Goal: Task Accomplishment & Management: Complete application form

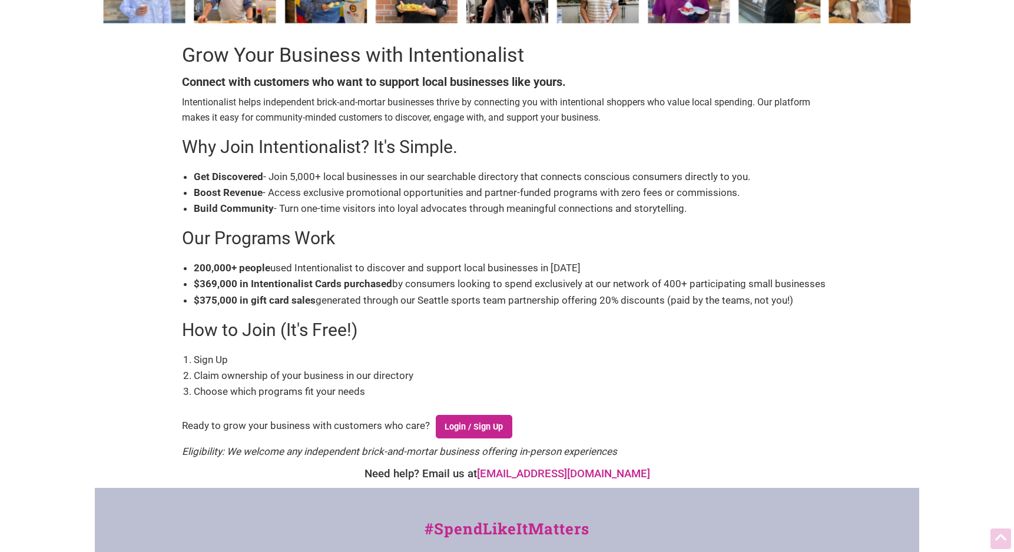
scroll to position [105, 0]
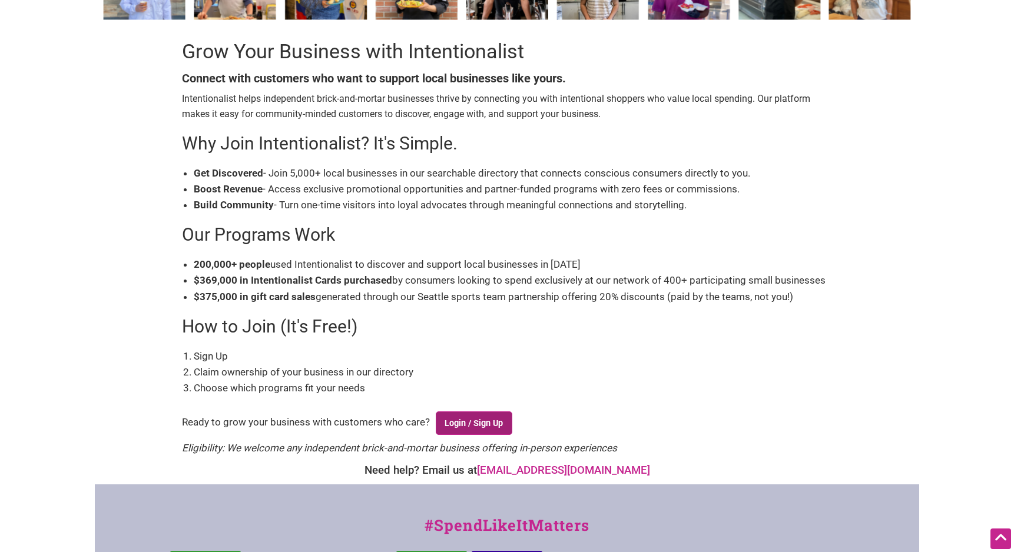
click at [484, 418] on link "Login / Sign Up" at bounding box center [474, 424] width 77 height 24
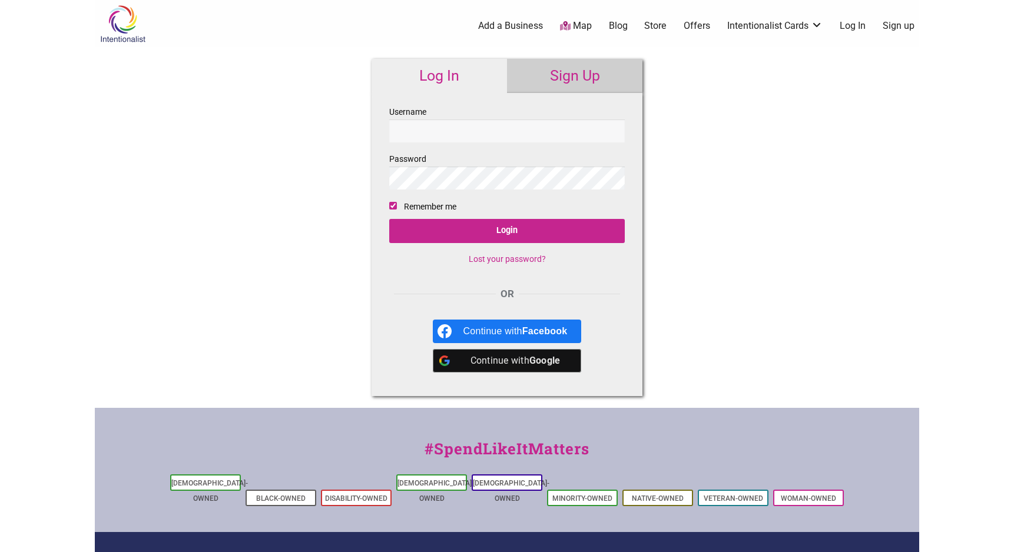
click at [529, 359] on div "Continue with Google" at bounding box center [515, 361] width 104 height 24
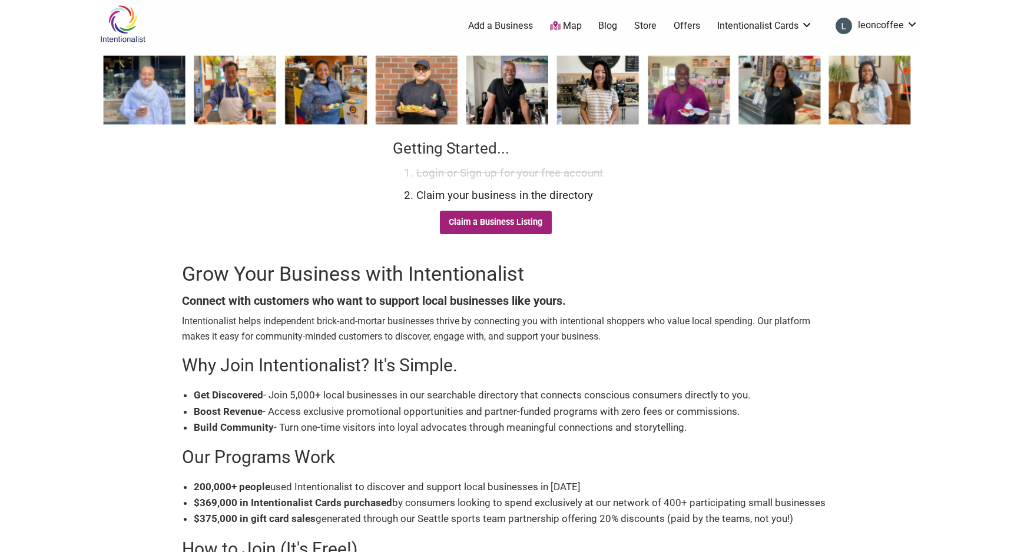
click at [504, 223] on link "Claim a Business Listing" at bounding box center [496, 223] width 112 height 24
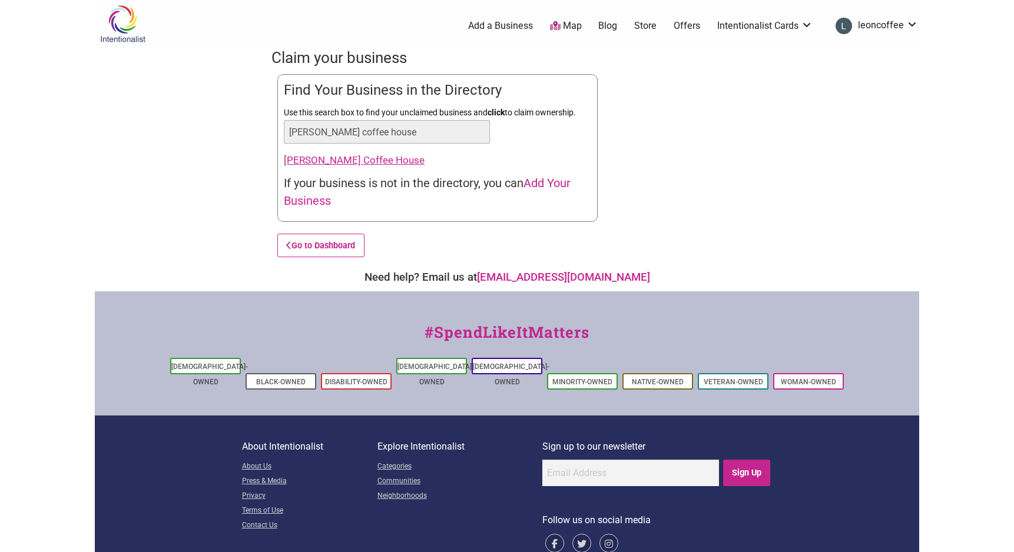
type input "Leon coffee house"
click at [343, 162] on link "Leon Coffee House" at bounding box center [354, 160] width 141 height 12
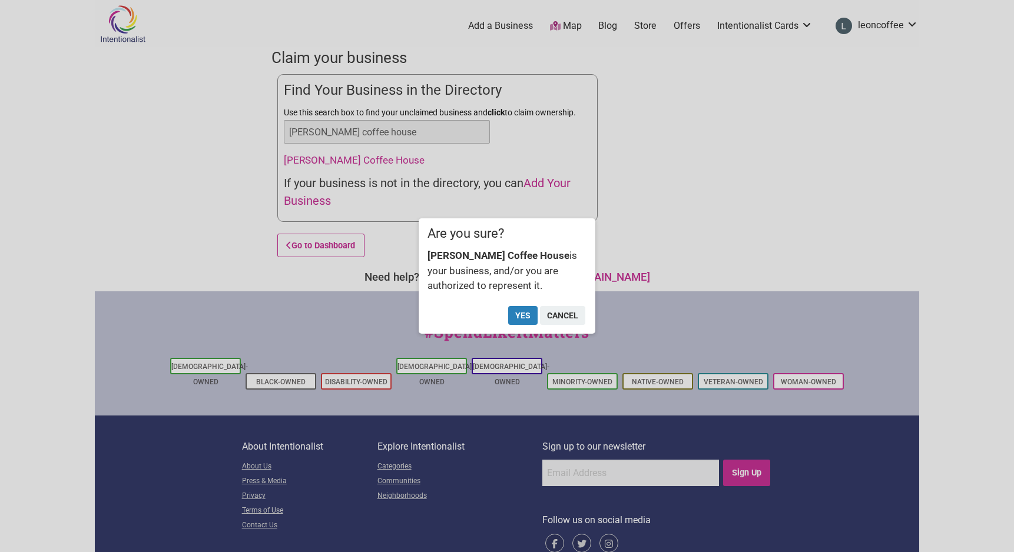
click at [528, 320] on button "Yes" at bounding box center [522, 315] width 29 height 19
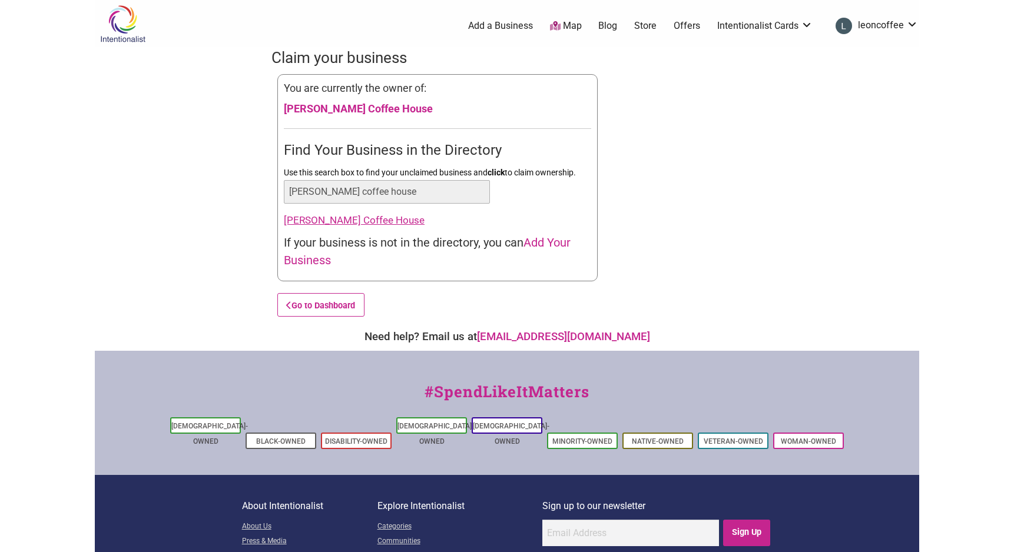
click at [325, 220] on link "Leon Coffee House" at bounding box center [354, 220] width 141 height 12
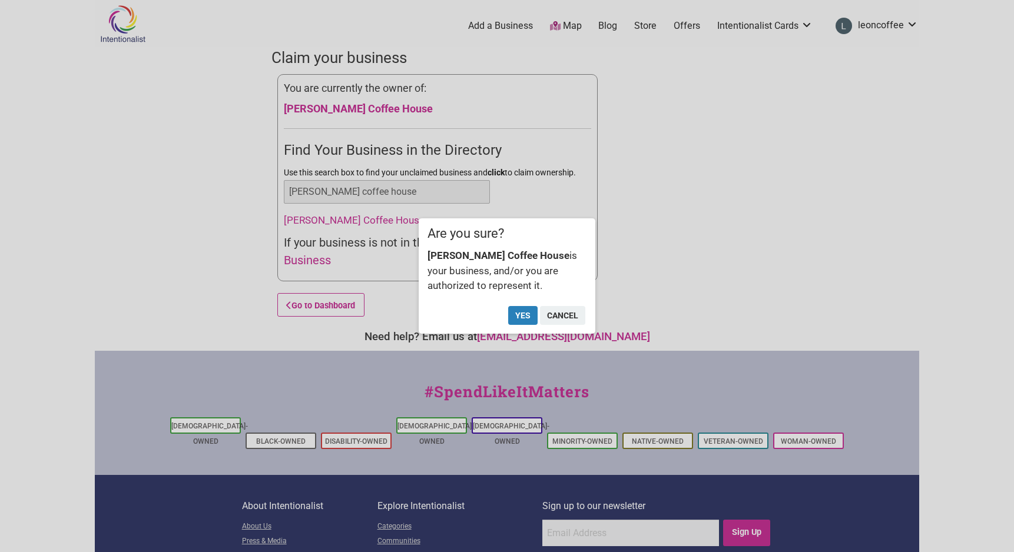
click at [526, 314] on button "Yes" at bounding box center [522, 315] width 29 height 19
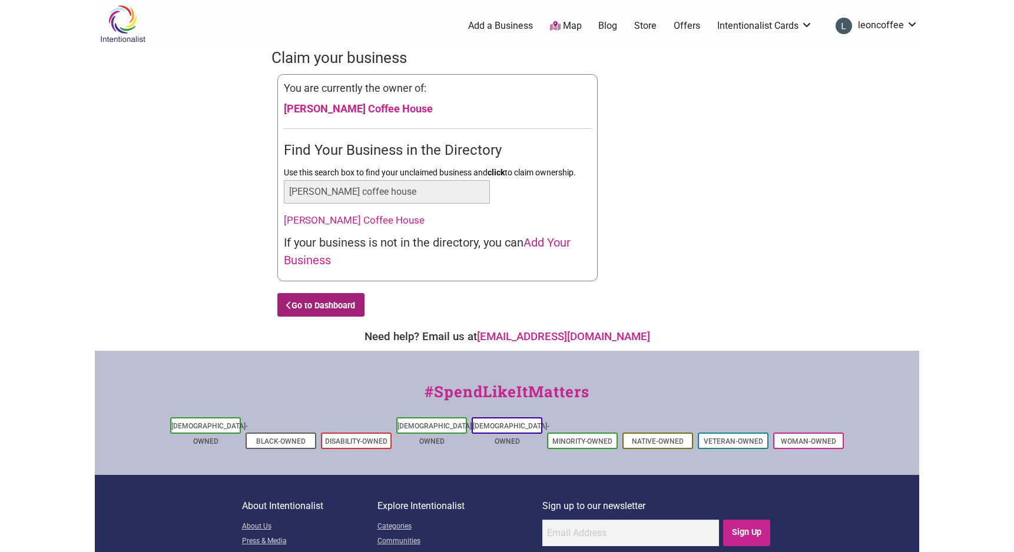
click at [352, 300] on link "Go to Dashboard" at bounding box center [320, 305] width 87 height 24
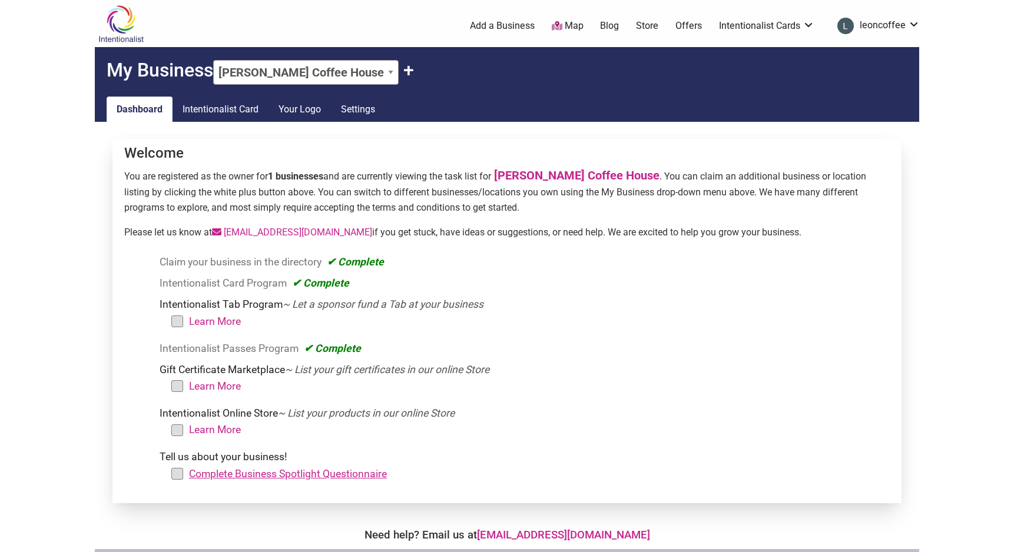
click at [326, 471] on link "Complete Business Spotlight Questionnaire" at bounding box center [288, 474] width 198 height 12
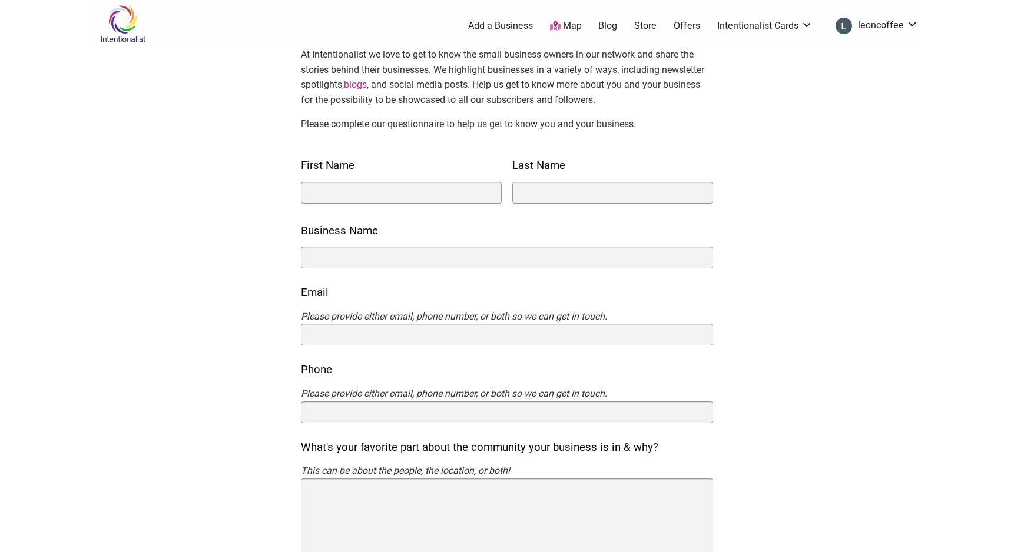
click at [425, 211] on nf-field "Business Name" at bounding box center [507, 212] width 412 height 112
click at [419, 204] on div "First Name" at bounding box center [401, 181] width 201 height 51
type input "Jose"
type input "Chavez"
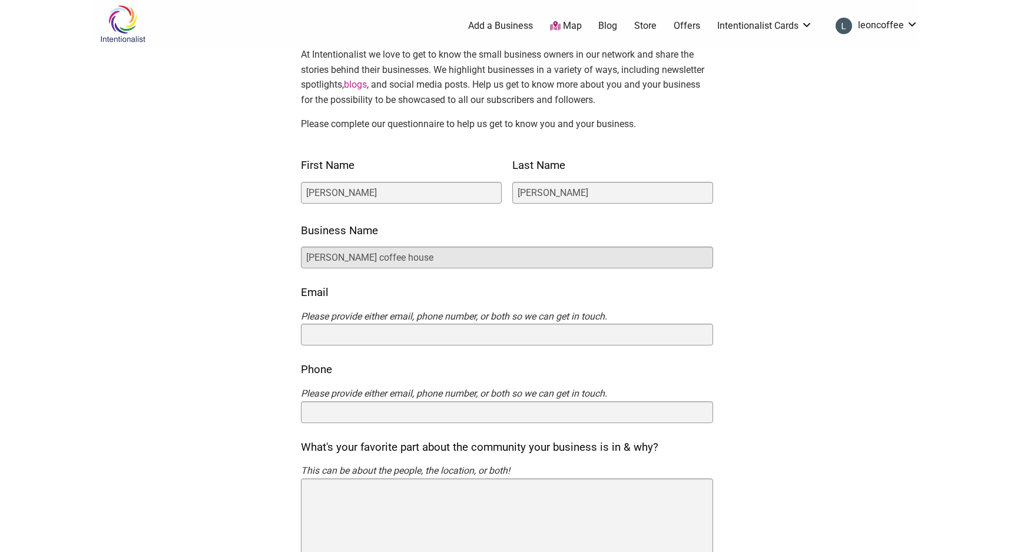
type input "[PERSON_NAME] coffee house"
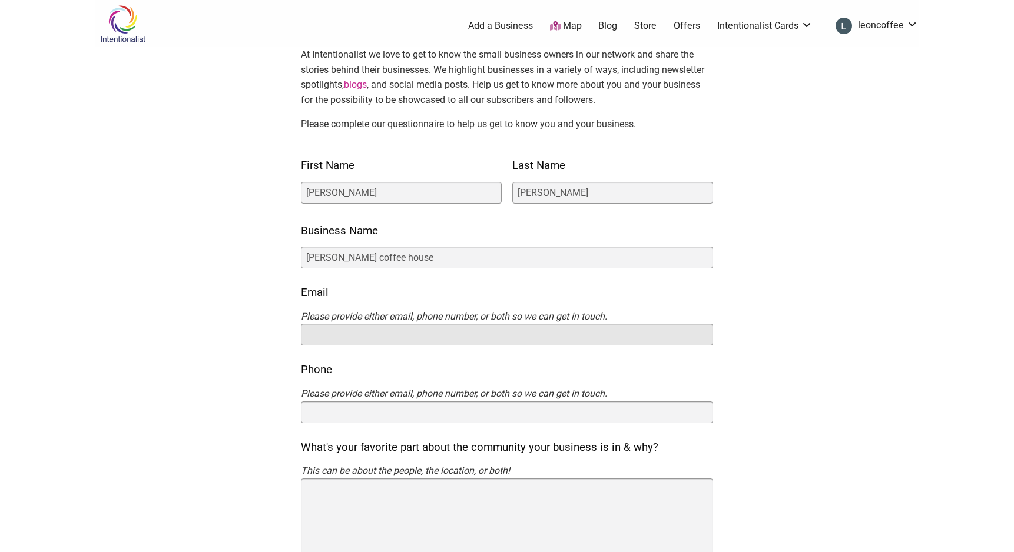
type input "j"
type input "[EMAIL_ADDRESS][DOMAIN_NAME]"
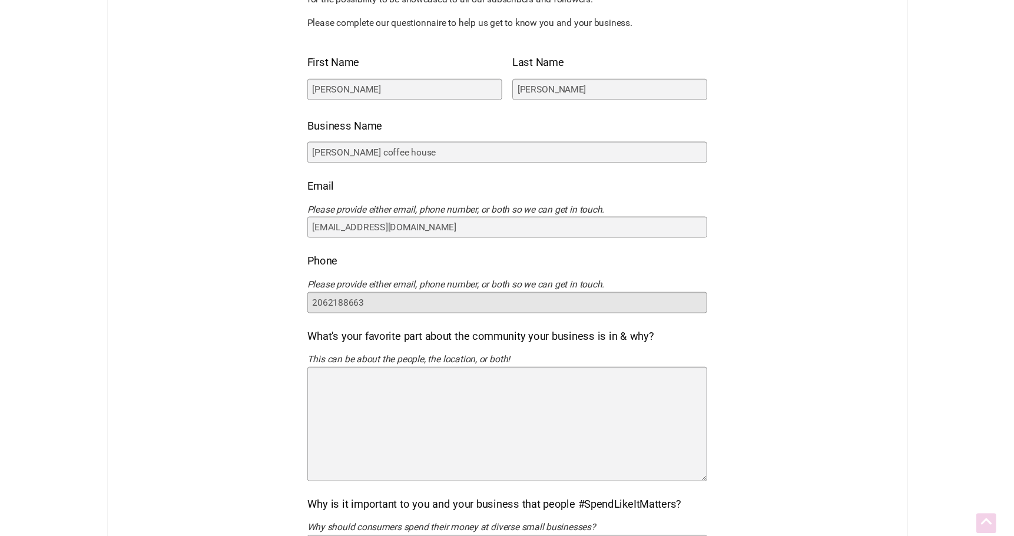
scroll to position [111, 0]
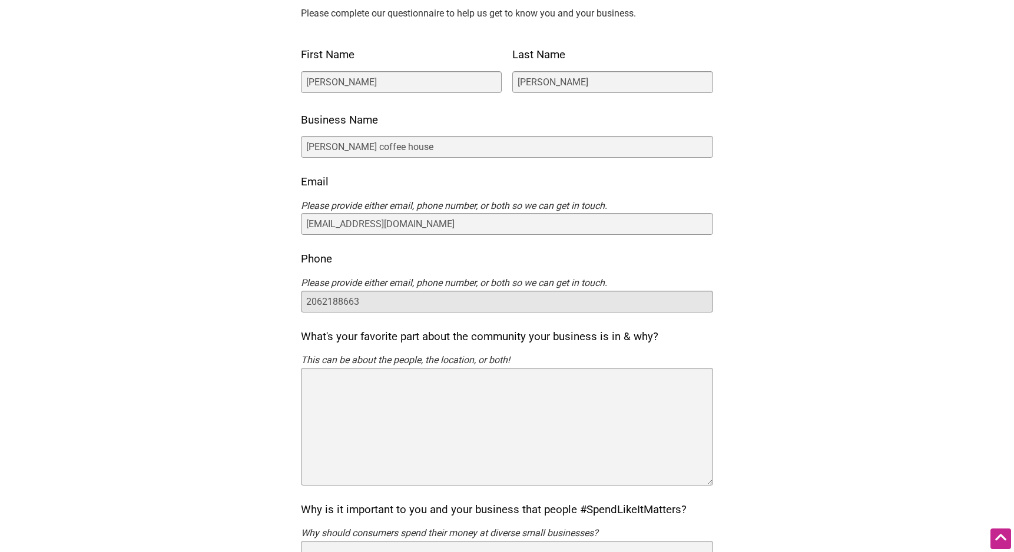
type input "2062188663"
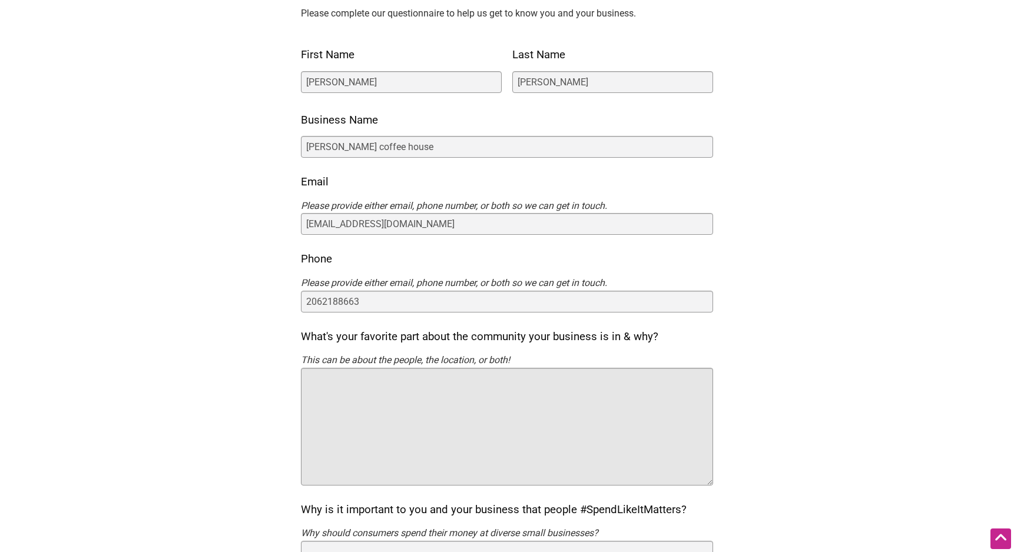
click at [422, 380] on textarea "What's your favorite part about the community your business is in & why?" at bounding box center [507, 427] width 412 height 118
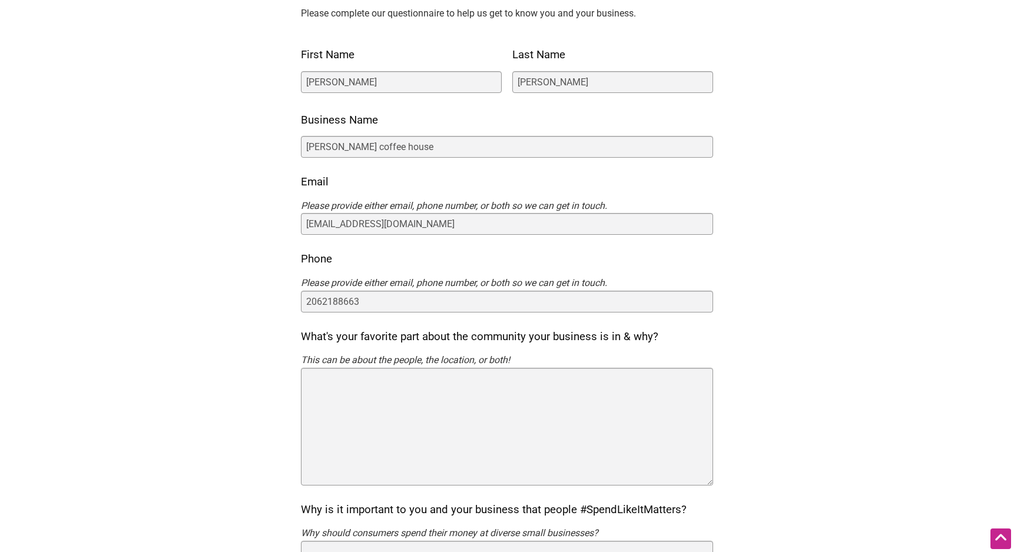
drag, startPoint x: 661, startPoint y: 334, endPoint x: 284, endPoint y: 327, distance: 377.0
copy label "What's your favorite part about the community your business is in & why?"
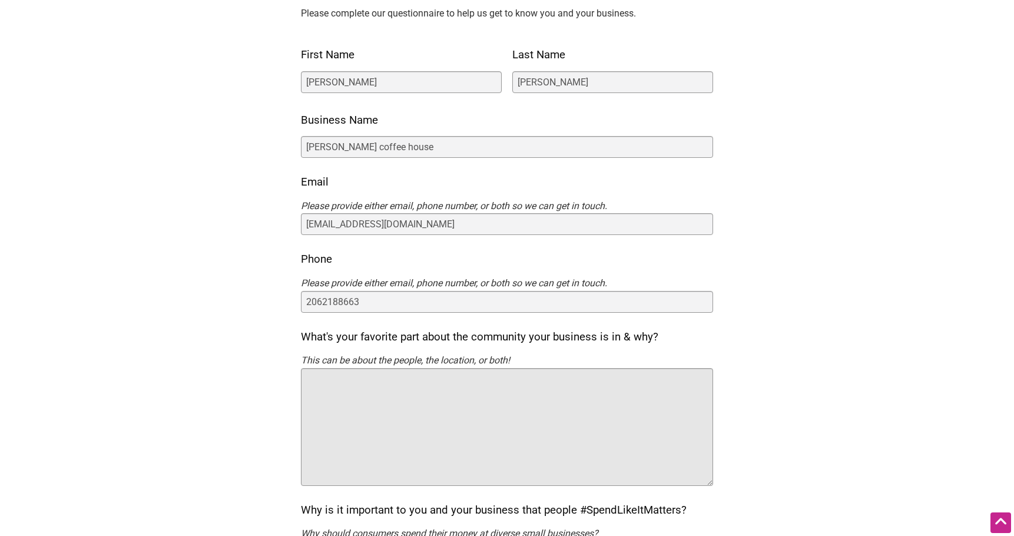
click at [446, 390] on textarea "What's your favorite part about the community your business is in & why?" at bounding box center [507, 427] width 412 height 118
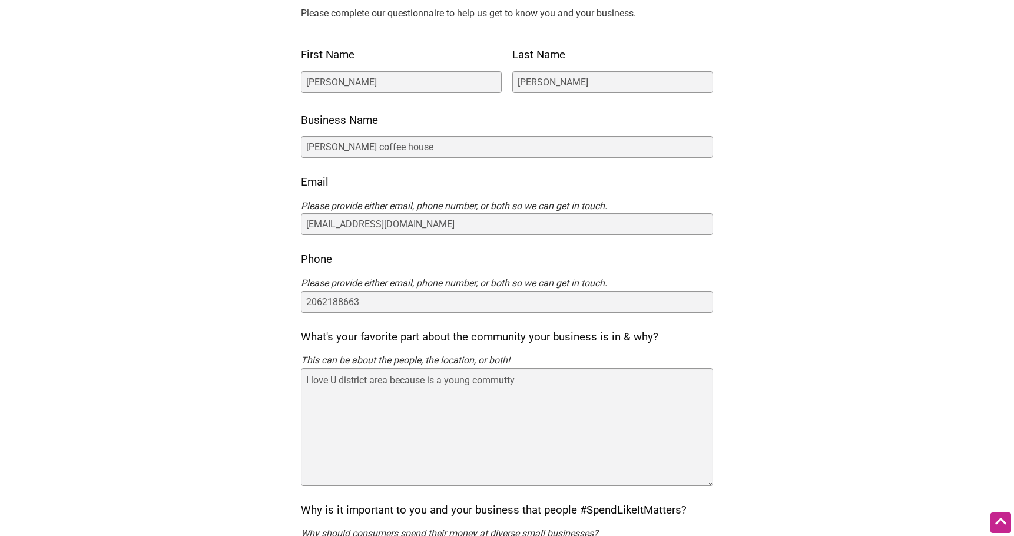
click at [534, 362] on p "This can be about the people, the location, or both!" at bounding box center [507, 360] width 412 height 15
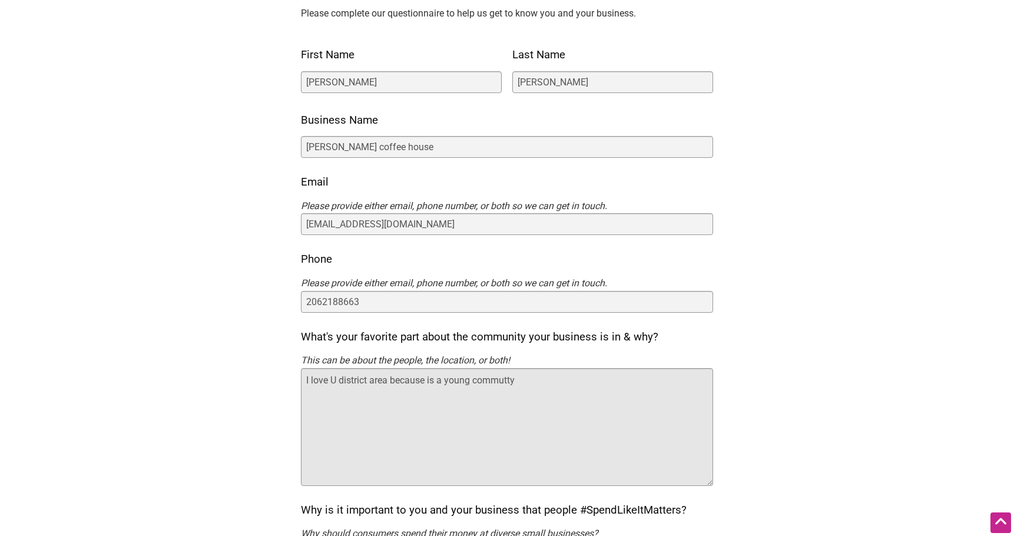
click at [496, 385] on textarea "I love U district area because is a young commutty" at bounding box center [507, 427] width 412 height 118
click at [535, 396] on textarea "I love U district area because is a young community" at bounding box center [507, 427] width 412 height 118
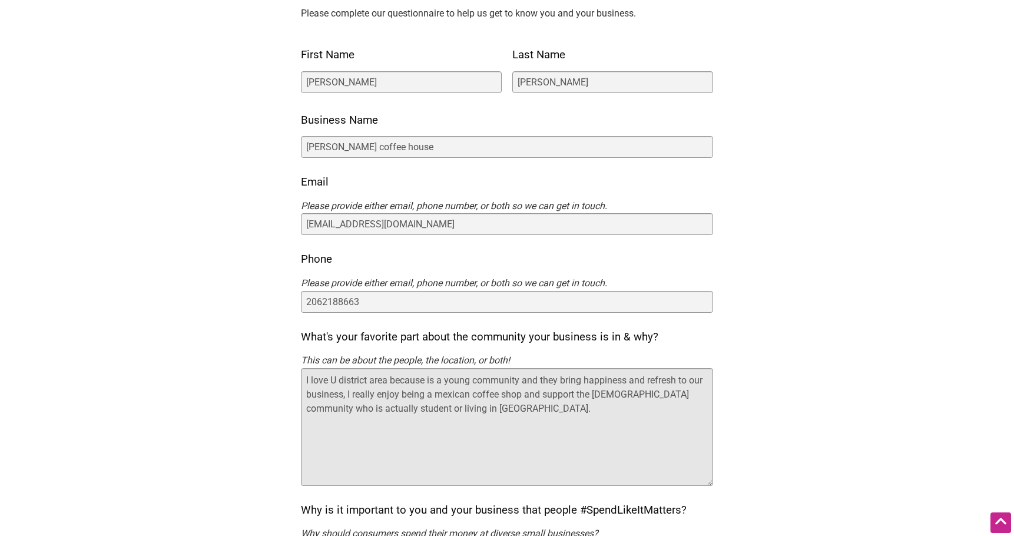
drag, startPoint x: 509, startPoint y: 431, endPoint x: 264, endPoint y: 331, distance: 265.0
click at [507, 401] on textarea "I love U district area because is a young community and they bring happiness an…" at bounding box center [507, 427] width 412 height 118
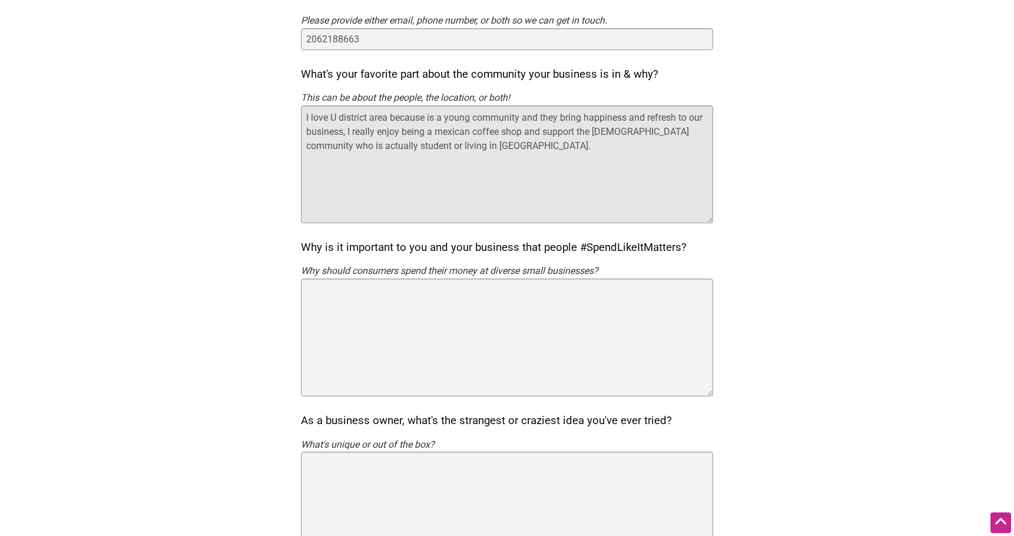
scroll to position [376, 0]
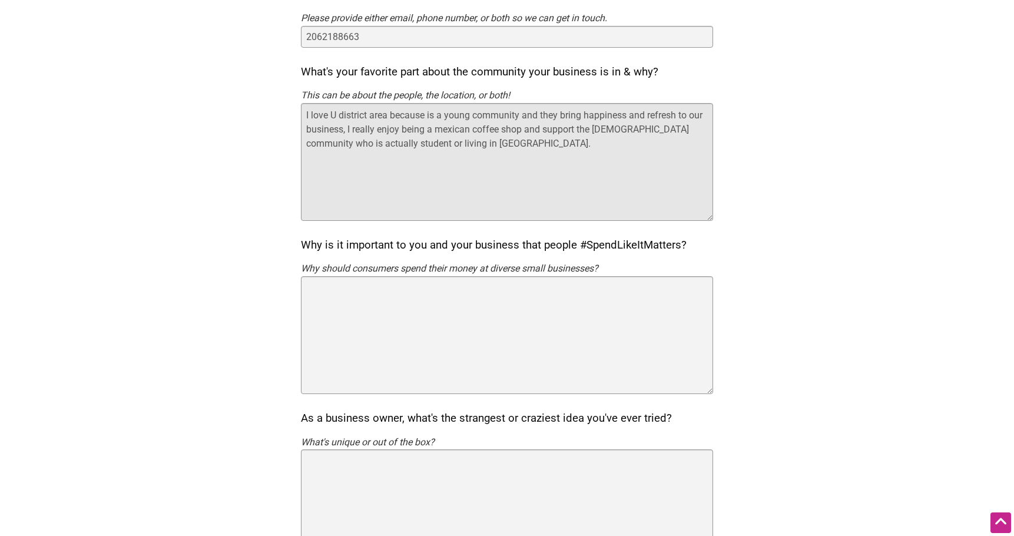
drag, startPoint x: 526, startPoint y: 129, endPoint x: 563, endPoint y: 153, distance: 43.9
click at [563, 153] on textarea "I love U district area because is a young community and they bring happiness an…" at bounding box center [507, 162] width 412 height 118
drag, startPoint x: 346, startPoint y: 126, endPoint x: 539, endPoint y: 158, distance: 196.3
click at [539, 158] on textarea "I love U district area because is a young community and they bring happiness an…" at bounding box center [507, 162] width 412 height 118
type textarea "I love U district area because is a young community and they bring happiness an…"
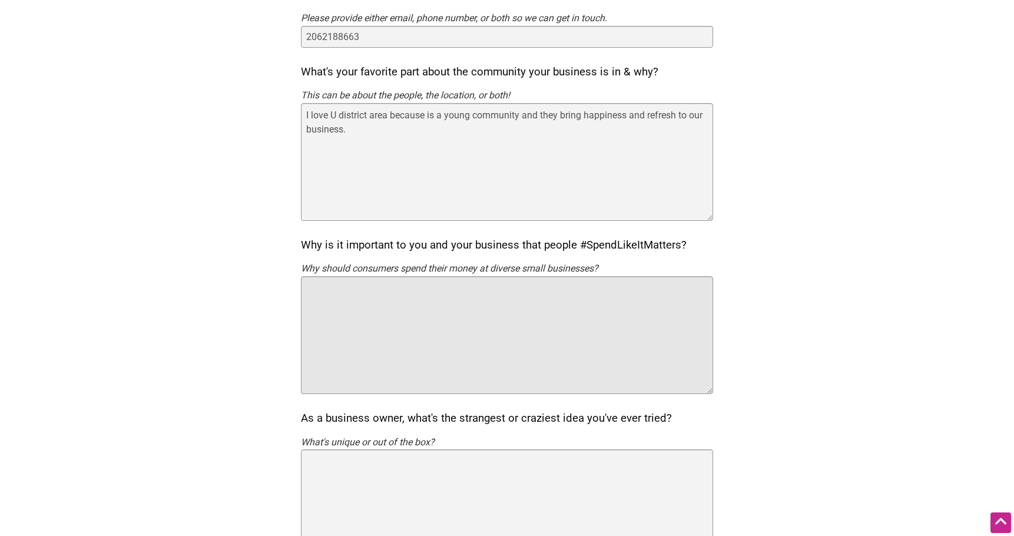
click at [434, 301] on textarea "Why is it important to you and your business that people #SpendLikeItMatters?" at bounding box center [507, 335] width 412 height 118
paste textarea "I really enjoy being a mexican coffee shop and support the latin community who …"
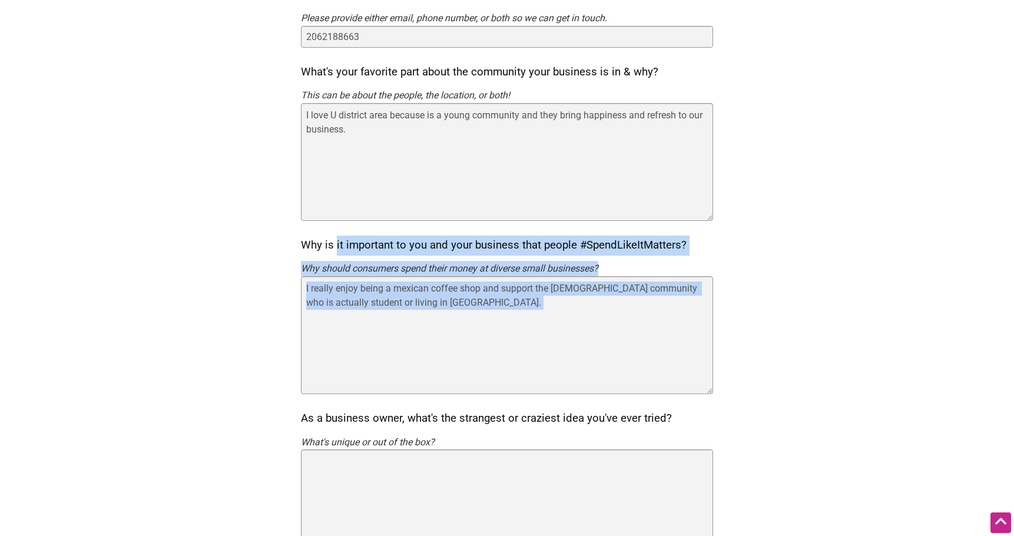
drag, startPoint x: 613, startPoint y: 267, endPoint x: 285, endPoint y: 247, distance: 328.6
click at [285, 247] on div "Intentionalist Spend like it matters 0 Add a Business Map Blog Store Offers Int…" at bounding box center [507, 522] width 824 height 1797
drag, startPoint x: 607, startPoint y: 263, endPoint x: 295, endPoint y: 239, distance: 313.0
click at [287, 239] on div "Intentionalist Spend like it matters 0 Add a Business Map Blog Store Offers Int…" at bounding box center [507, 522] width 824 height 1797
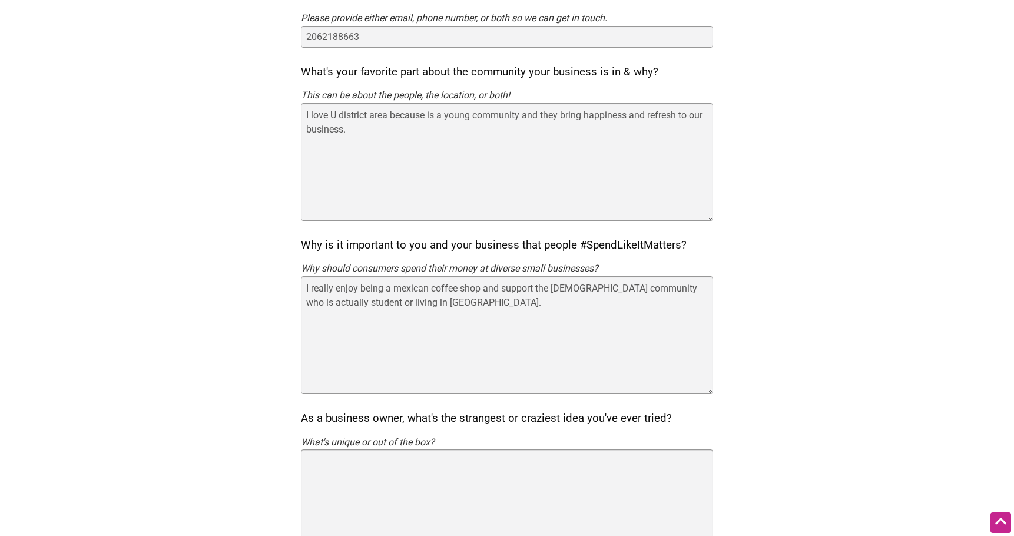
click at [304, 242] on label "Why is it important to you and your business that people #SpendLikeItMatters?" at bounding box center [494, 246] width 386 height 20
click at [304, 276] on textarea "I really enjoy being a mexican coffee shop and support the latin community who …" at bounding box center [507, 335] width 412 height 118
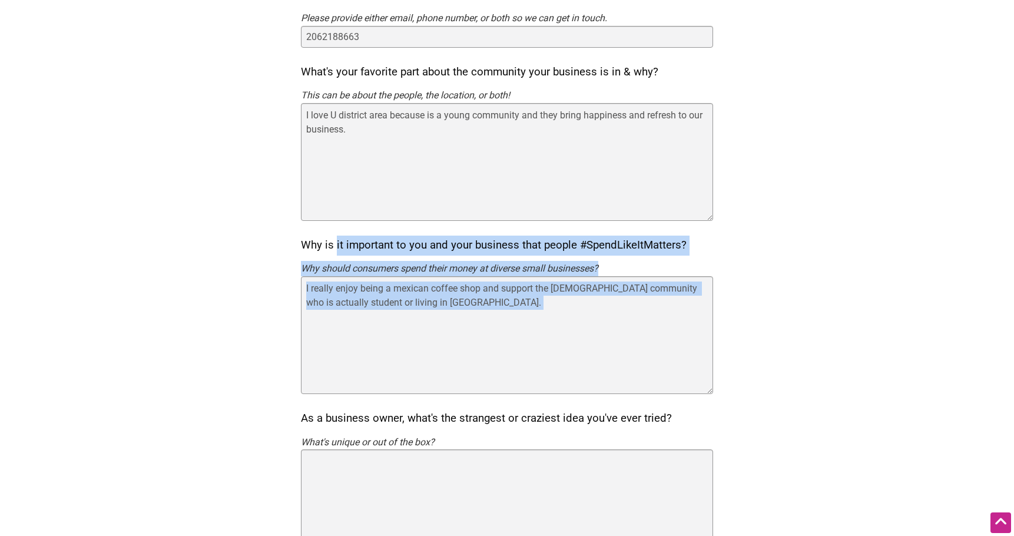
drag, startPoint x: 302, startPoint y: 237, endPoint x: 600, endPoint y: 261, distance: 299.0
click at [600, 263] on div "Why is it important to you and your business that people #SpendLikeItMatters? I…" at bounding box center [507, 315] width 412 height 158
copy div "Why is it important to you and your business that people #SpendLikeItMatters? W…"
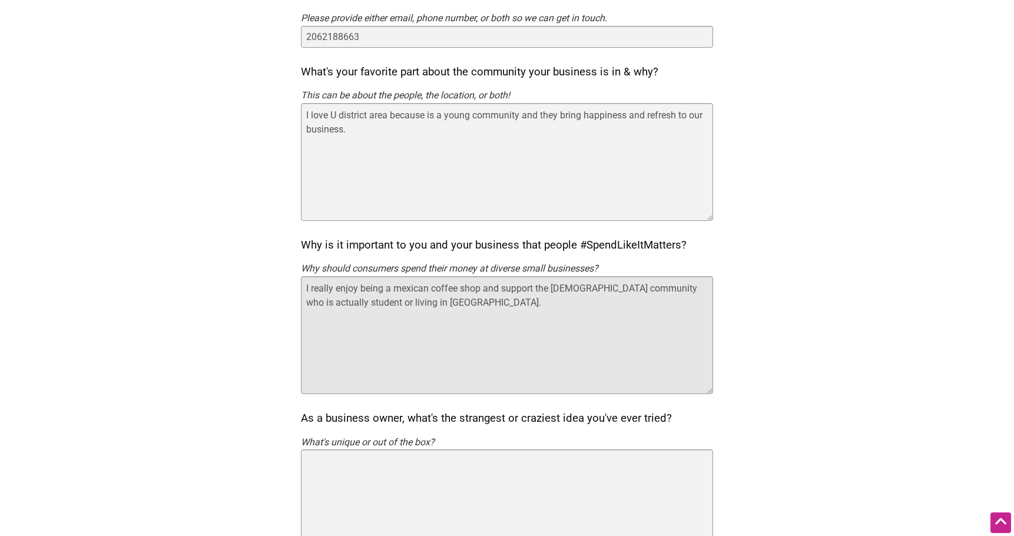
click at [477, 305] on textarea "I really enjoy being a mexican coffee shop and support the latin community who …" at bounding box center [507, 335] width 412 height 118
click at [447, 329] on textarea "I really enjoy being a mexican coffee shop and support the latin community who …" at bounding box center [507, 335] width 412 height 118
drag, startPoint x: 479, startPoint y: 301, endPoint x: 303, endPoint y: 268, distance: 179.2
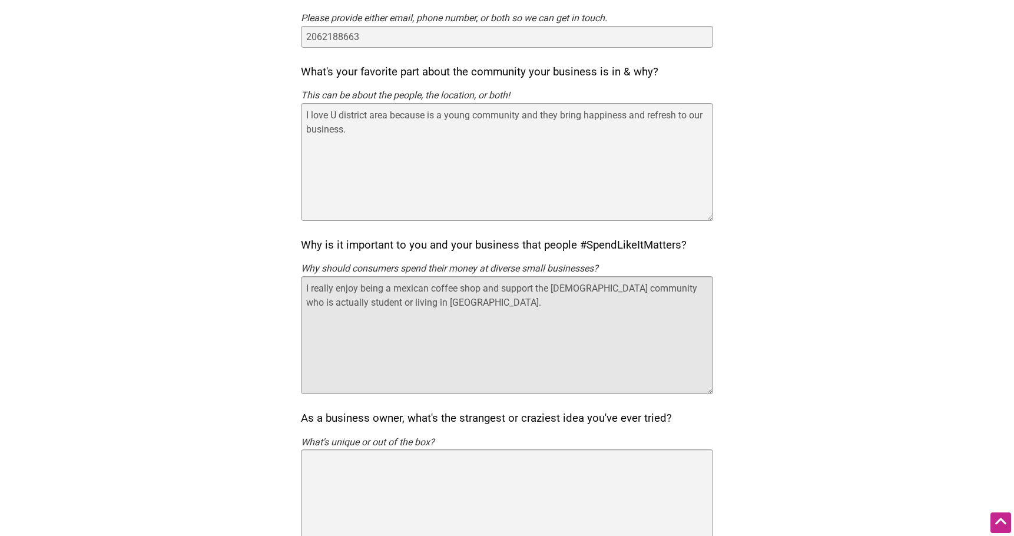
click at [303, 268] on div "Why is it important to you and your business that people #SpendLikeItMatters? I…" at bounding box center [507, 315] width 412 height 158
type textarea "I really enjoy being a mexican coffee shop and support the latin community who …"
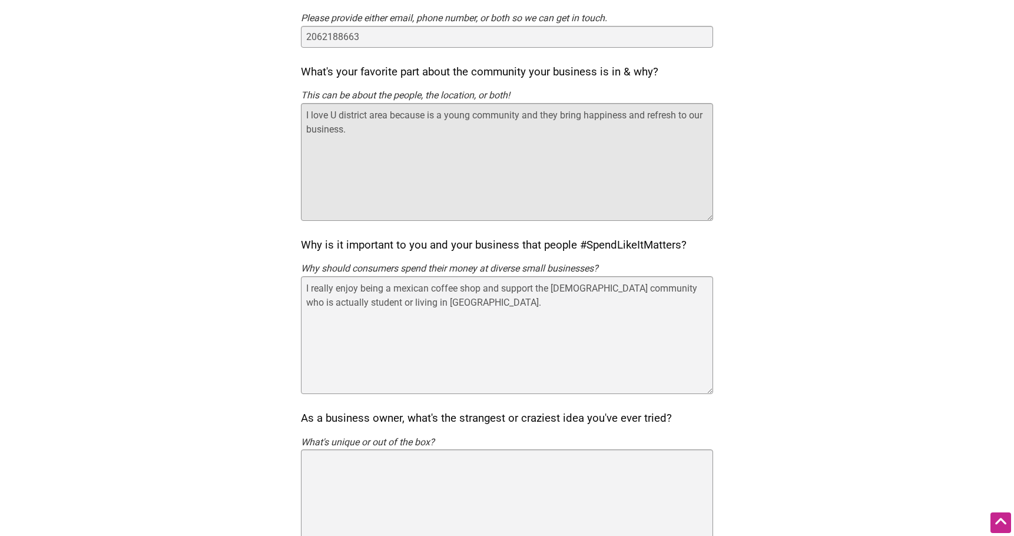
click at [360, 129] on textarea "I love U district area because is a young community and they bring happiness an…" at bounding box center [507, 162] width 412 height 118
paste textarea "I really enjoy being a mexican coffee shop and support the latin community who …"
type textarea "I love U district area because is a young community and they bring happiness an…"
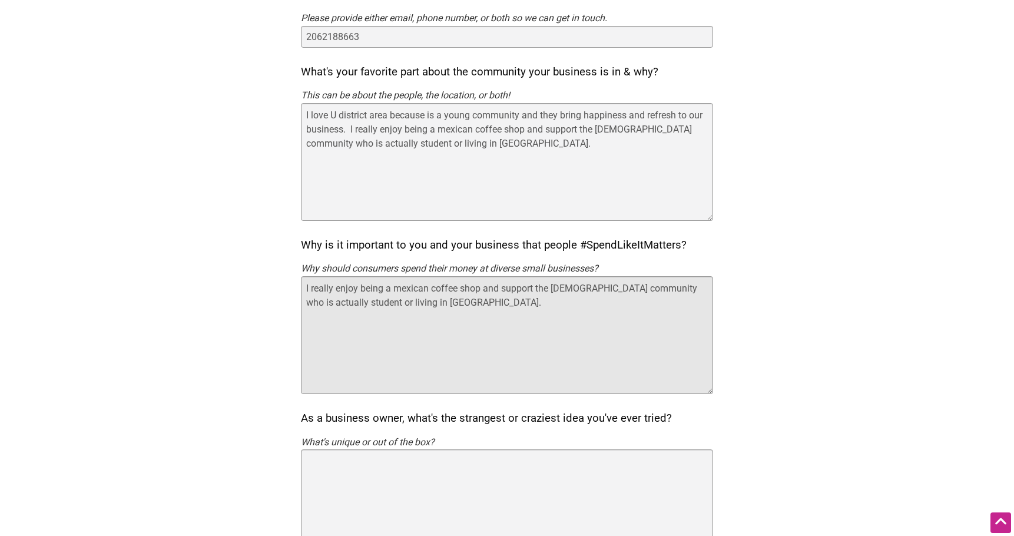
drag, startPoint x: 498, startPoint y: 310, endPoint x: 293, endPoint y: 261, distance: 210.7
click at [293, 261] on div "Intentionalist Spend like it matters 0 Add a Business Map Blog Store Offers Int…" at bounding box center [507, 522] width 824 height 1797
click at [351, 287] on textarea "I consider is important for small business the community support small business…" at bounding box center [507, 335] width 412 height 118
click at [415, 305] on textarea "I consider is important for small business the community support small business…" at bounding box center [507, 335] width 412 height 118
drag, startPoint x: 403, startPoint y: 289, endPoint x: 481, endPoint y: 288, distance: 77.2
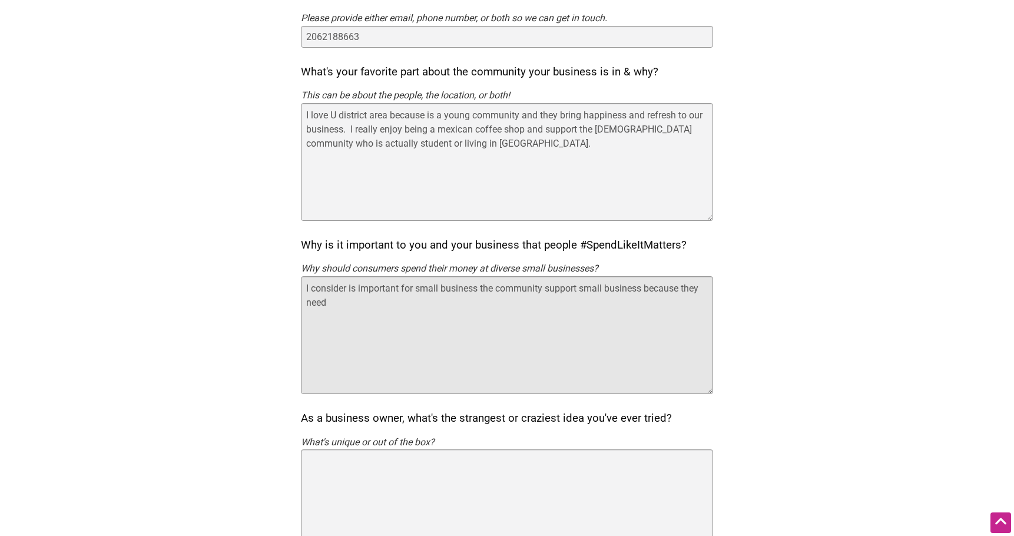
click at [481, 288] on textarea "I consider is important for small business the community support small business…" at bounding box center [507, 335] width 412 height 118
click at [651, 286] on textarea "I consider is important the community support small business because they need" at bounding box center [507, 335] width 412 height 118
click at [406, 303] on textarea "I consider is important the community support small business because they are s…" at bounding box center [507, 335] width 412 height 118
click at [680, 302] on textarea "I consider is important the community support small business because they are s…" at bounding box center [507, 335] width 412 height 118
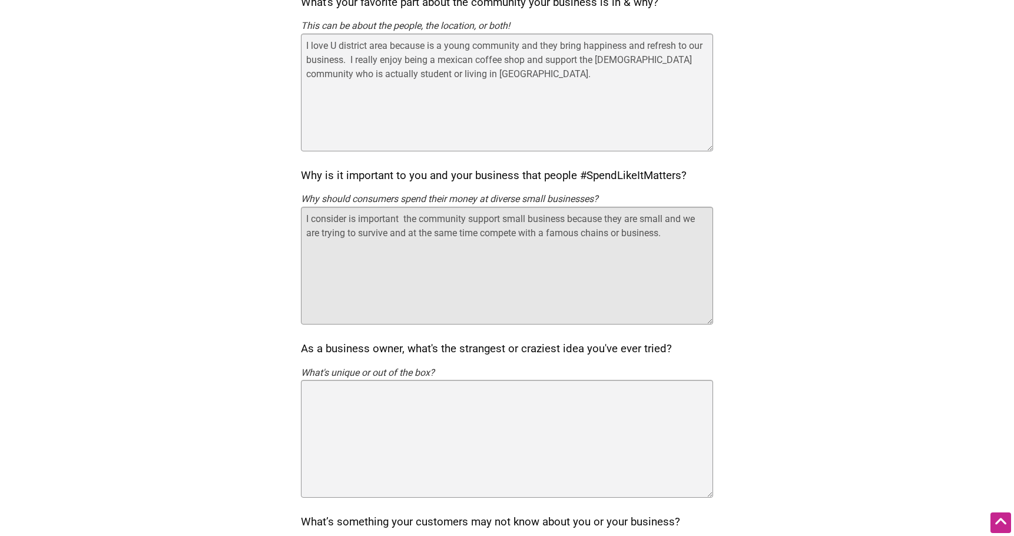
scroll to position [448, 0]
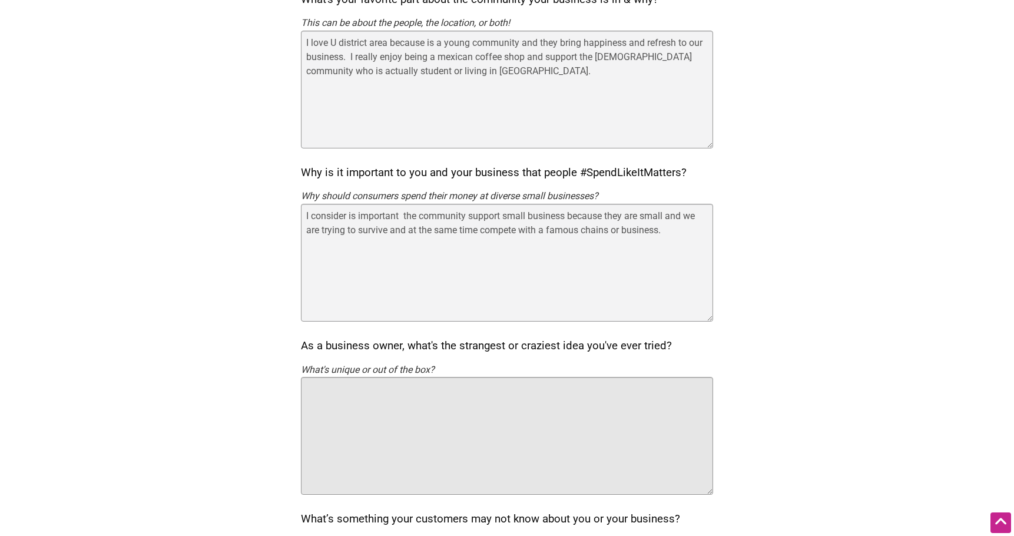
click at [504, 402] on textarea "As a business owner, what's the strangest or craziest idea you've ever tried?" at bounding box center [507, 436] width 412 height 118
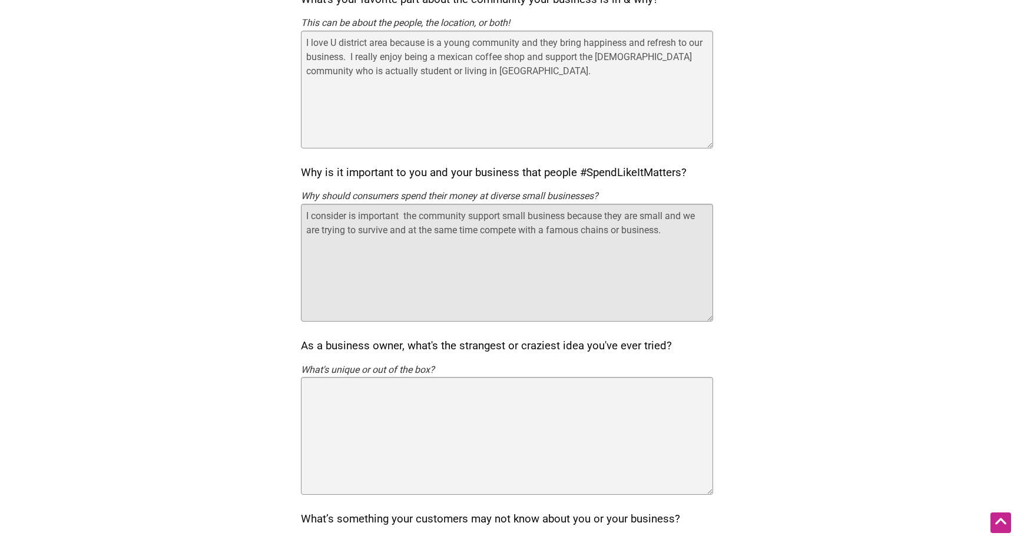
click at [624, 211] on textarea "I consider is important the community support small business because they are s…" at bounding box center [507, 263] width 412 height 118
click at [683, 230] on textarea "I consider is important the community support small business because we are sma…" at bounding box center [507, 263] width 412 height 118
click at [577, 224] on textarea "I consider is important the community support small business because we are sma…" at bounding box center [507, 263] width 412 height 118
click at [578, 231] on textarea "I consider is important the community support small business because we are sma…" at bounding box center [507, 263] width 412 height 118
click at [700, 236] on textarea "I consider is important the community support small business because we are sma…" at bounding box center [507, 263] width 412 height 118
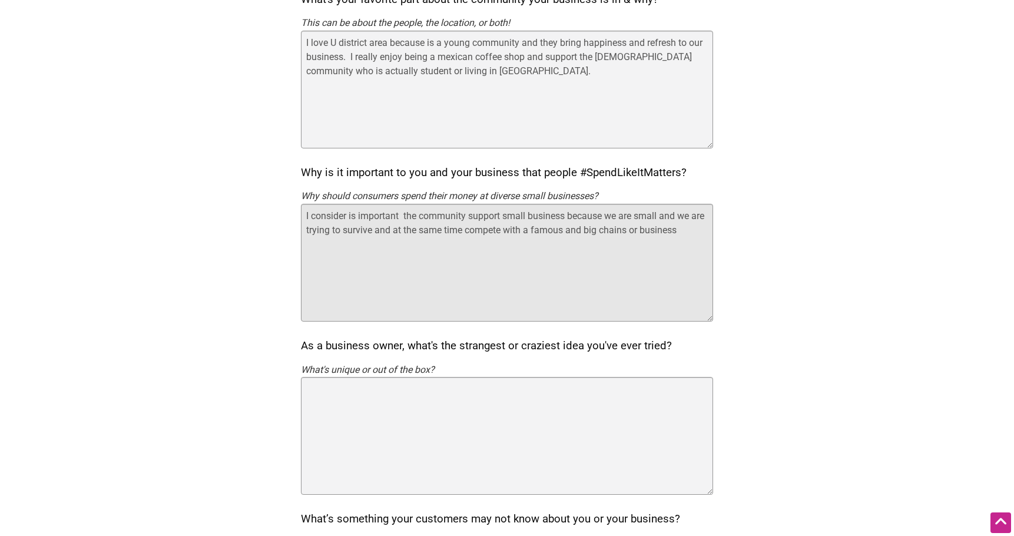
type textarea "I consider is important the community support small business because we are sma…"
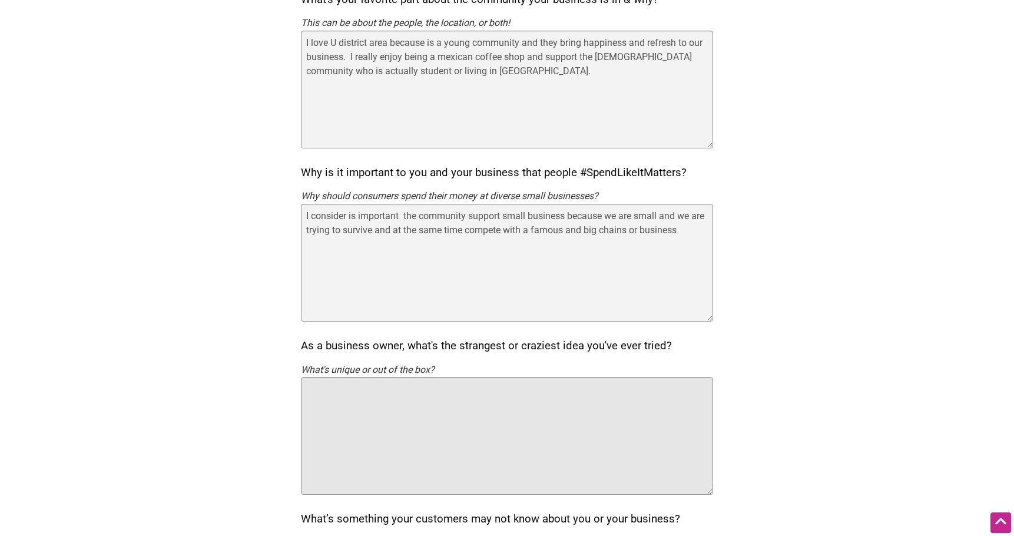
click at [604, 385] on textarea "As a business owner, what's the strangest or craziest idea you've ever tried?" at bounding box center [507, 436] width 412 height 118
click at [310, 387] on textarea "introduce Mexican culture to" at bounding box center [507, 436] width 412 height 118
click at [436, 380] on textarea "Introduce Mexican culture to" at bounding box center [507, 436] width 412 height 118
type textarea "Introduce Mexican culture to my business."
drag, startPoint x: 436, startPoint y: 380, endPoint x: 501, endPoint y: 407, distance: 70.5
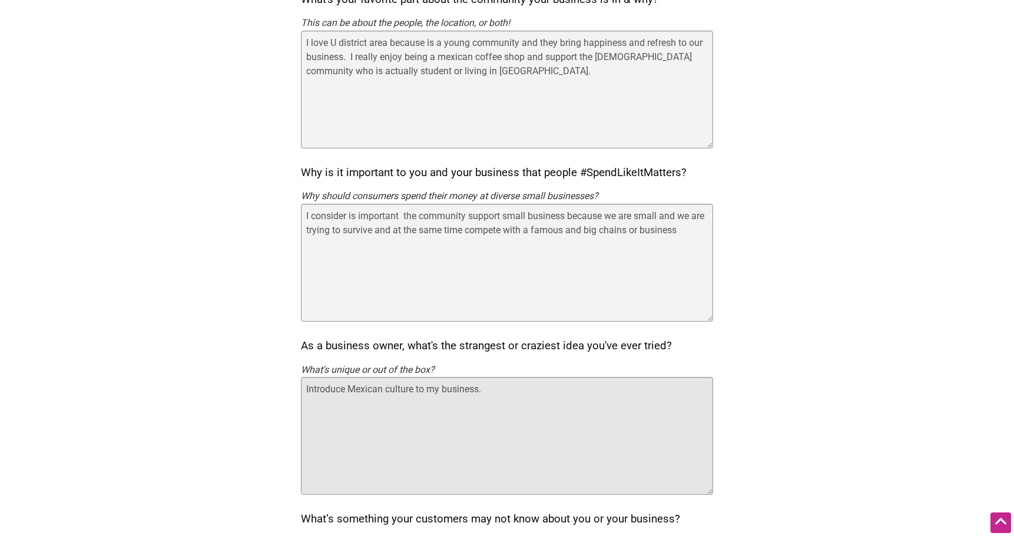
click at [501, 407] on textarea "Introduce Mexican culture to my business." at bounding box center [507, 436] width 412 height 118
click at [509, 382] on textarea "Introduce Mexican culture to my business." at bounding box center [507, 436] width 412 height 118
drag, startPoint x: 505, startPoint y: 382, endPoint x: 295, endPoint y: 376, distance: 209.8
click at [295, 376] on div "Intentionalist Spend like it matters 0 Add a Business Map Blog Store Offers Int…" at bounding box center [507, 450] width 824 height 1797
click at [317, 385] on textarea "the chavo del 8" at bounding box center [507, 436] width 412 height 118
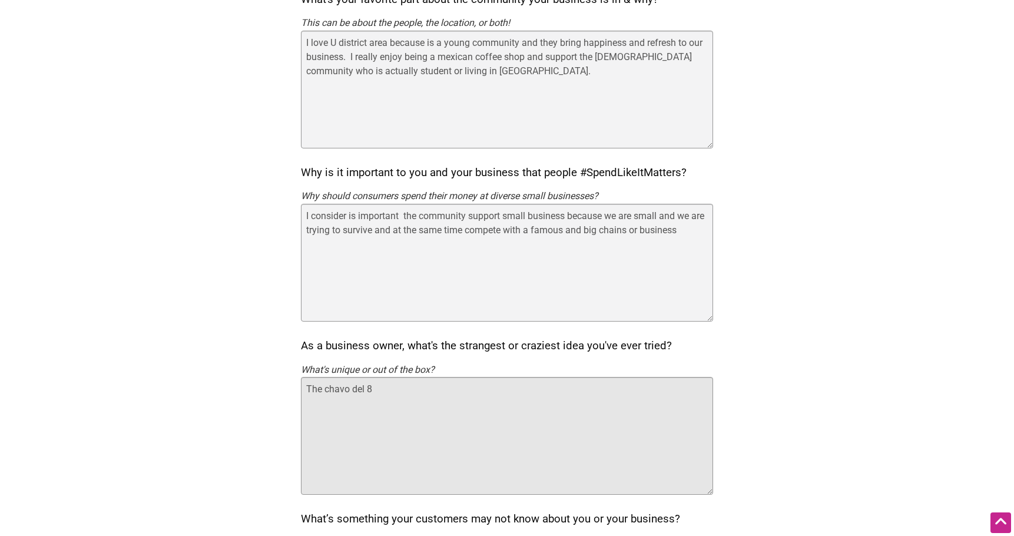
click at [390, 390] on textarea "The chavo del 8" at bounding box center [507, 436] width 412 height 118
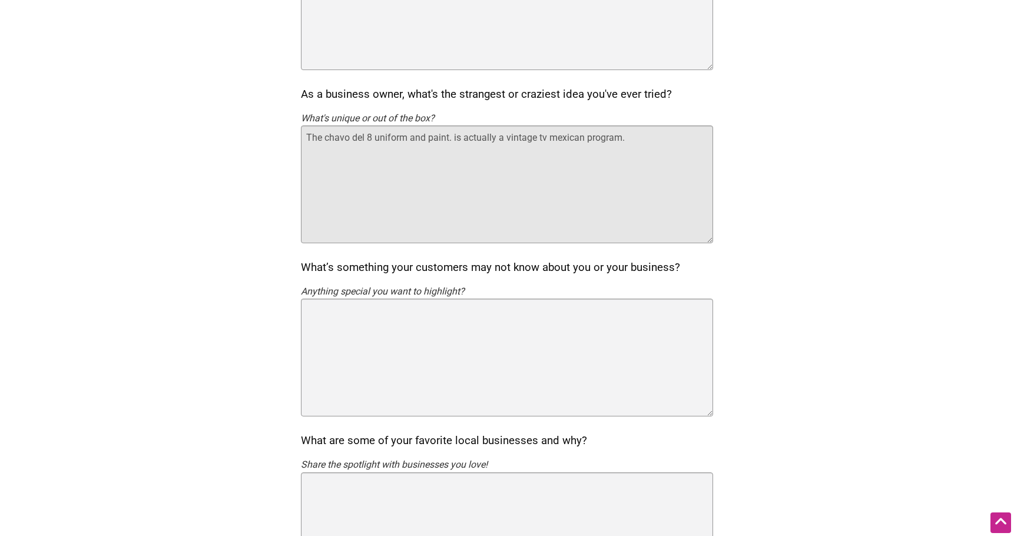
scroll to position [702, 0]
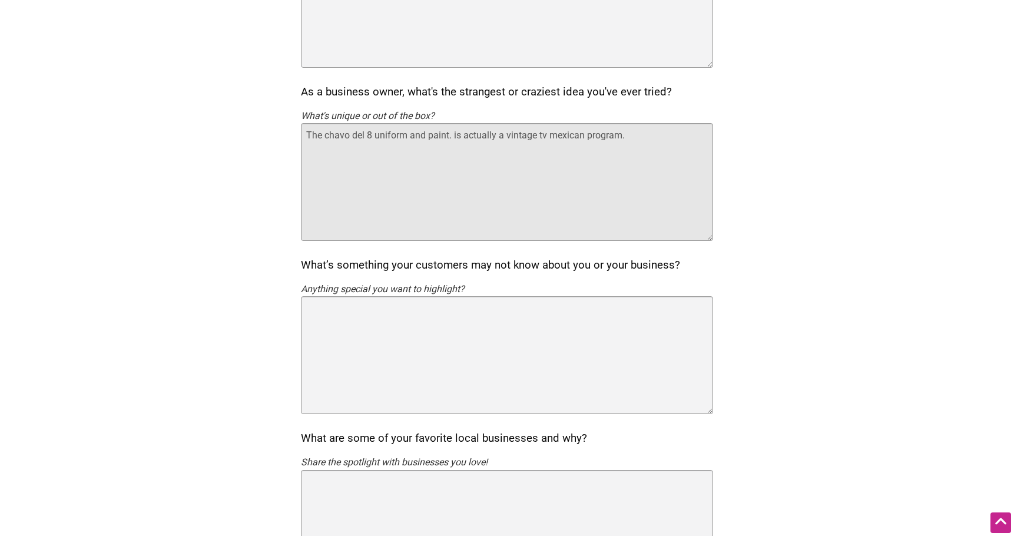
click at [495, 132] on textarea "The chavo del 8 uniform and paint. is actually a vintage tv mexican program." at bounding box center [507, 182] width 412 height 118
click at [607, 139] on textarea "The chavo del 8 uniform and paint. is a vintage tv mexican program." at bounding box center [507, 182] width 412 height 118
type textarea "The chavo del 8 uniform and paint. is a vintage tv mexican program."
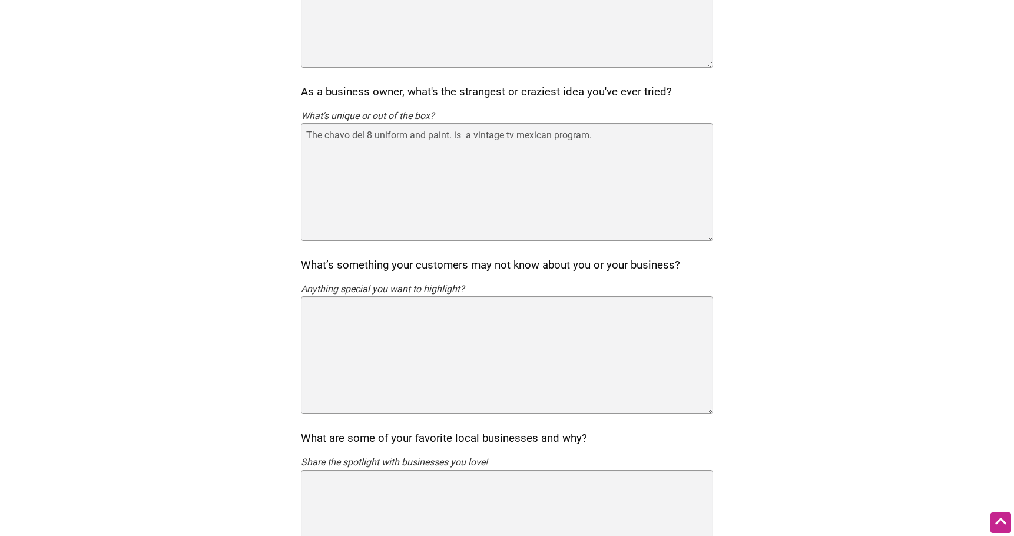
click at [745, 294] on div "Intentionalist Spend like it matters 0 Add a Business Map Blog Store Offers Int…" at bounding box center [507, 196] width 824 height 1797
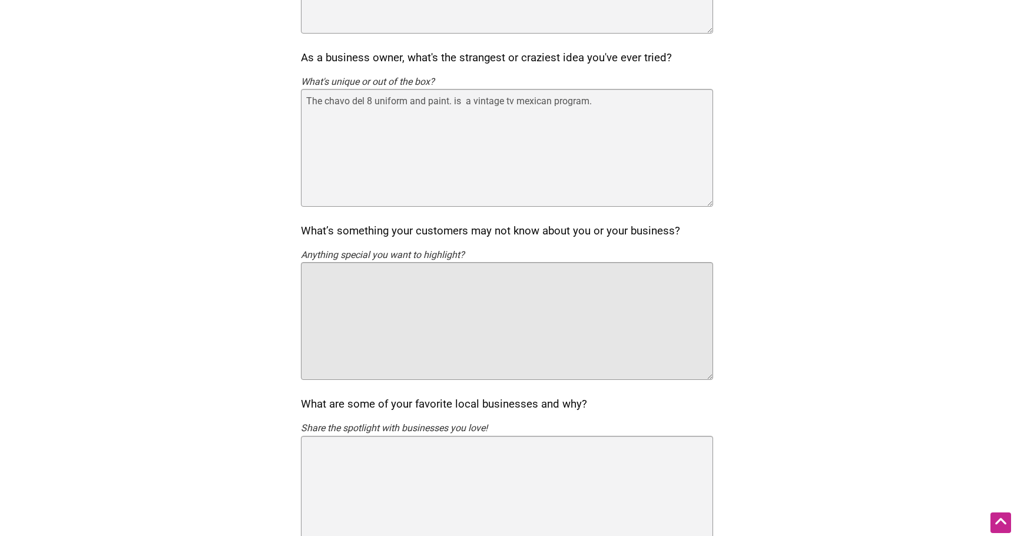
click at [599, 284] on textarea "What’s something your customers may not know about you or your business?" at bounding box center [507, 321] width 412 height 118
click at [598, 285] on textarea "What’s something your customers may not know about you or your business?" at bounding box center [507, 321] width 412 height 118
drag, startPoint x: 551, startPoint y: 283, endPoint x: 415, endPoint y: 276, distance: 136.8
click at [415, 276] on textarea "Leon is actually a person. is the name name's son" at bounding box center [507, 321] width 412 height 118
paste textarea "It is the name of one of the owner's children"
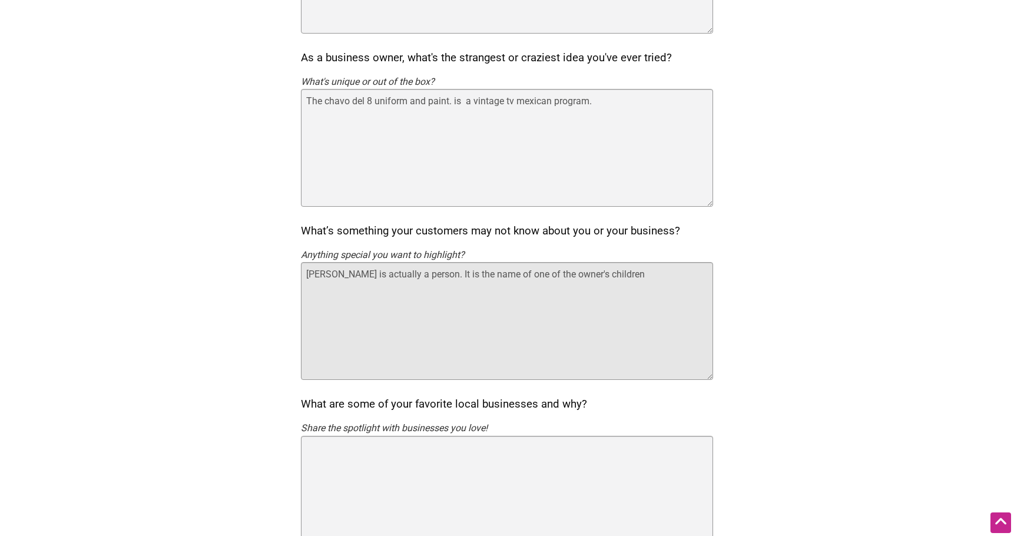
click at [422, 274] on textarea "Leon is actually a person. It is the name of one of the owner's children" at bounding box center [507, 321] width 412 height 118
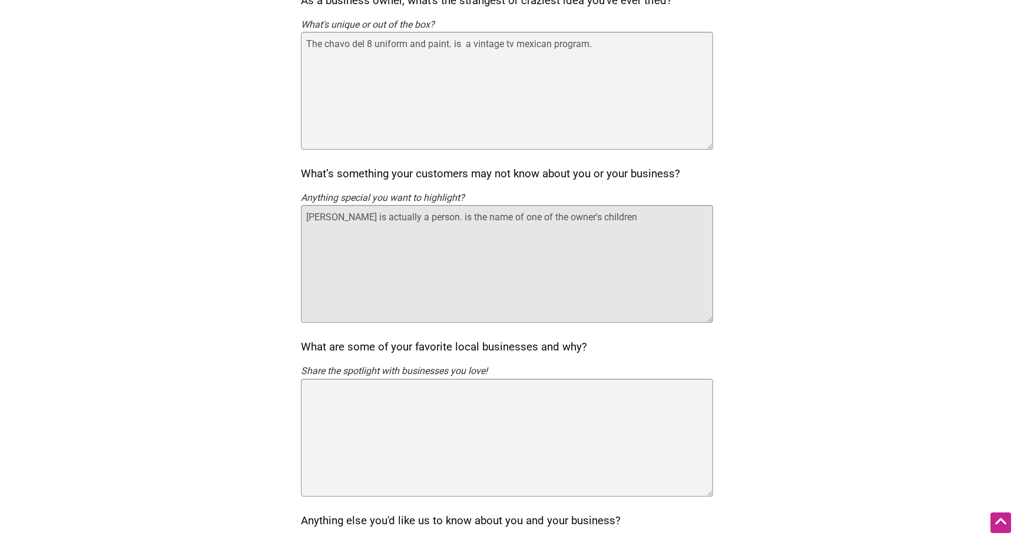
scroll to position [805, 0]
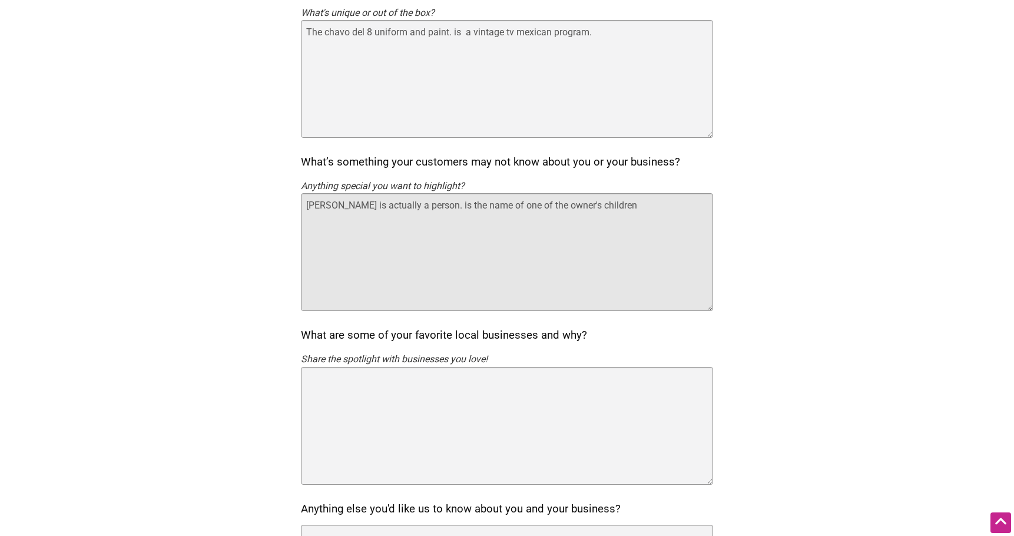
type textarea "Leon is actually a person. is the name of one of the owner's children"
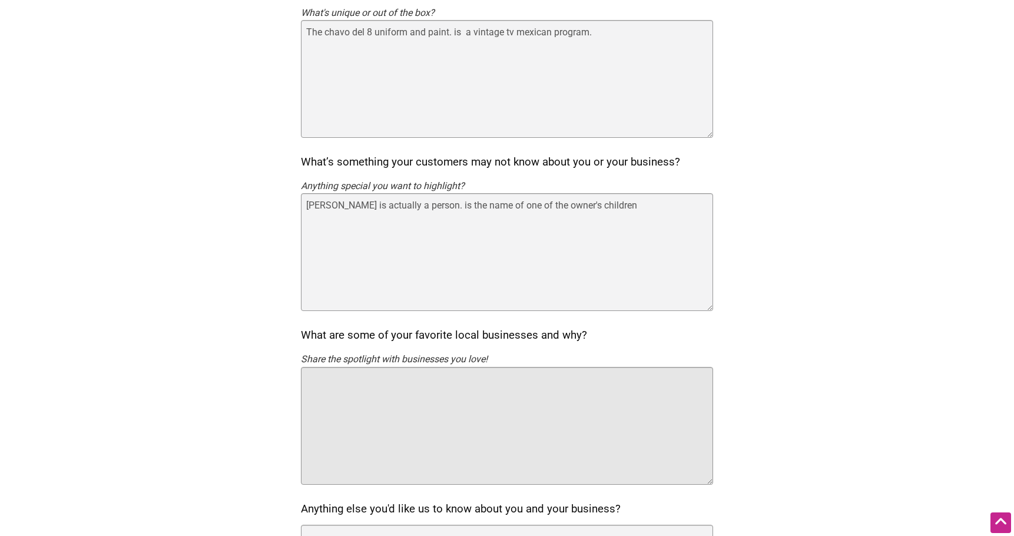
click at [449, 406] on textarea "What are some of your favorite local businesses and why?" at bounding box center [507, 426] width 412 height 118
type textarea "B"
click at [464, 371] on textarea "boba teas, u district has many of boba business around" at bounding box center [507, 426] width 412 height 118
click at [441, 377] on textarea "boba teas, u district has many of boba business around" at bounding box center [507, 426] width 412 height 118
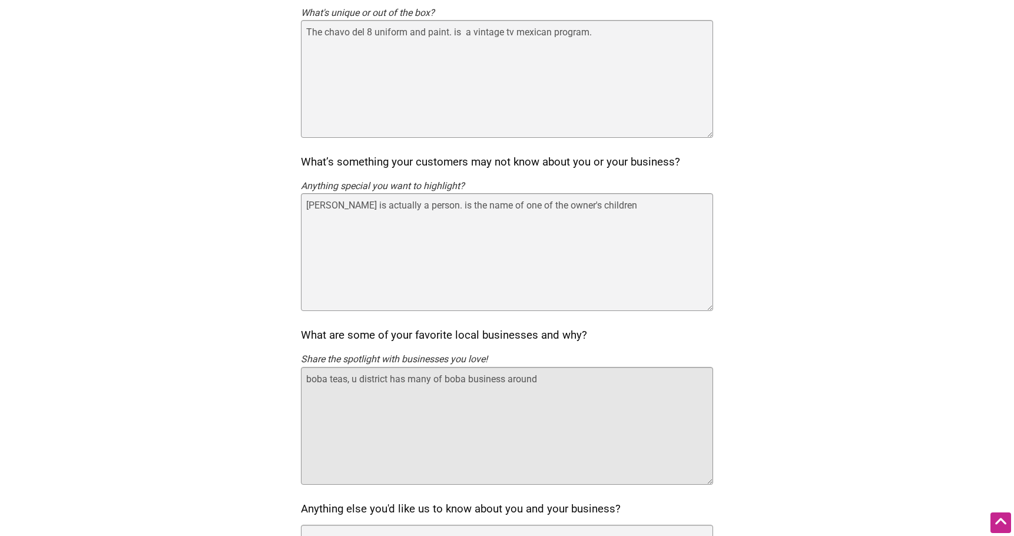
click at [445, 377] on textarea "boba teas, u district has many of boba business around" at bounding box center [507, 426] width 412 height 118
click at [372, 378] on textarea "boba teas, u district has many of delicious boba business around" at bounding box center [507, 426] width 412 height 118
click at [506, 382] on textarea "boba teas, u district has many of delicious boba business around" at bounding box center [507, 426] width 412 height 118
type textarea "boba teas, u district has many of delicious boba business around"
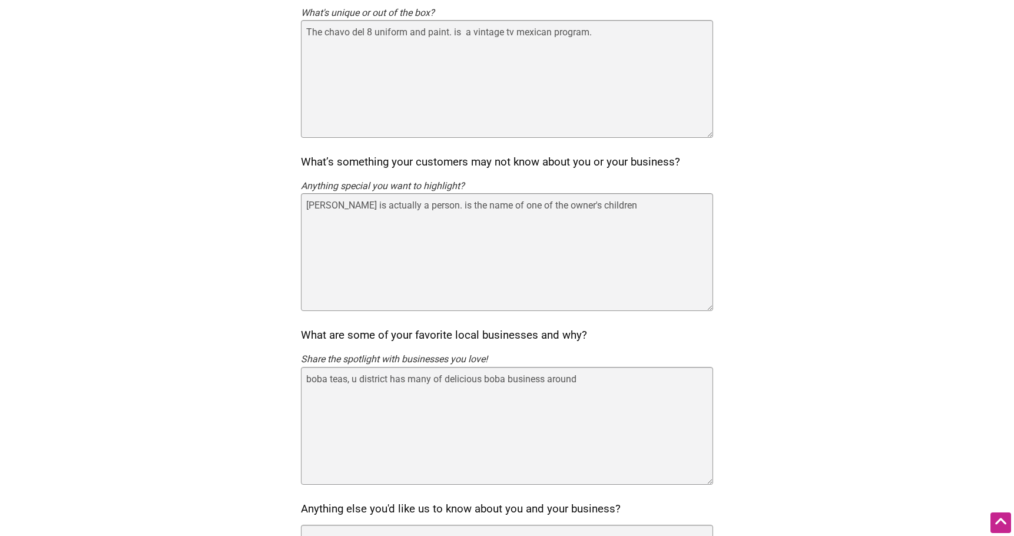
click at [602, 362] on p "Share the spotlight with businesses you love!" at bounding box center [507, 359] width 412 height 15
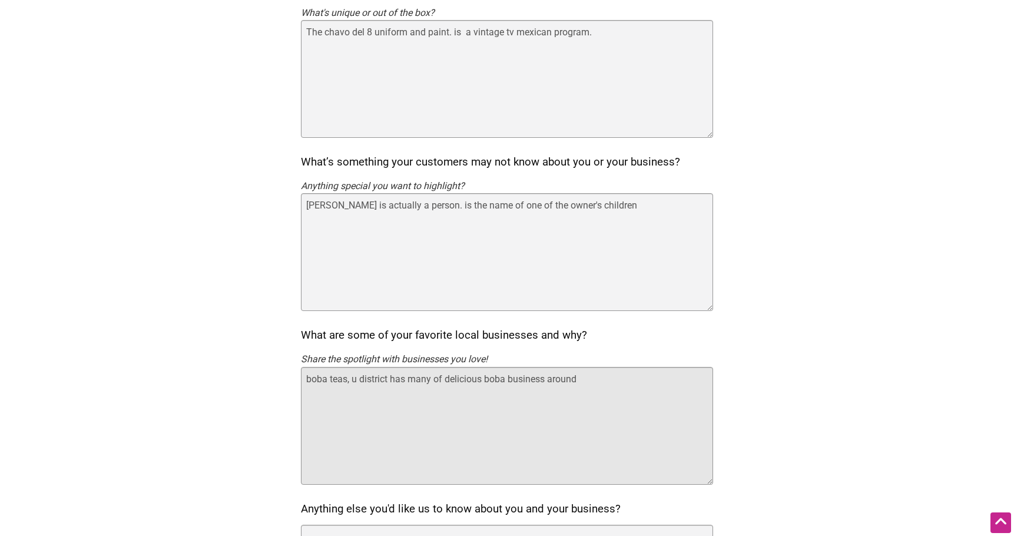
click at [598, 367] on textarea "boba teas, u district has many of delicious boba business around" at bounding box center [507, 426] width 412 height 118
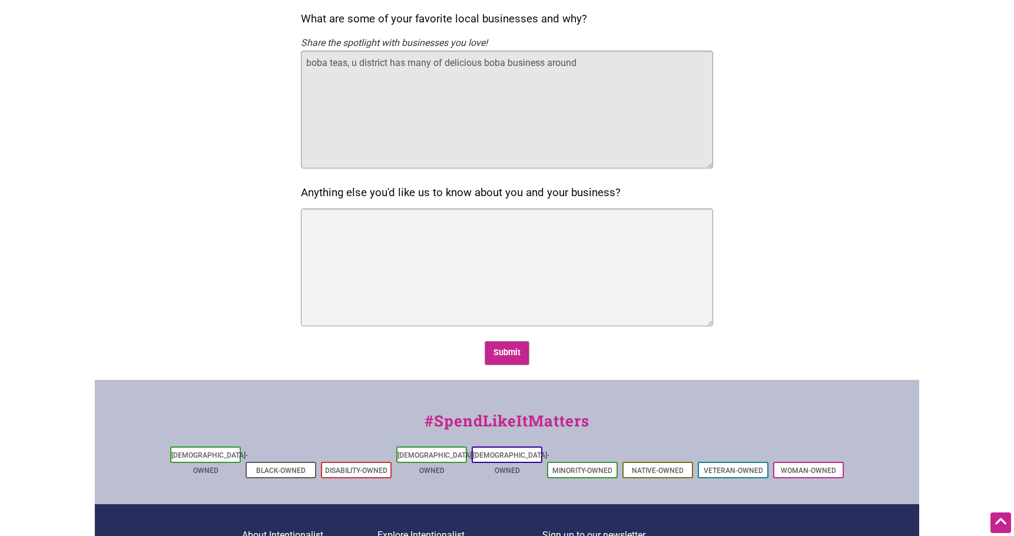
scroll to position [1113, 0]
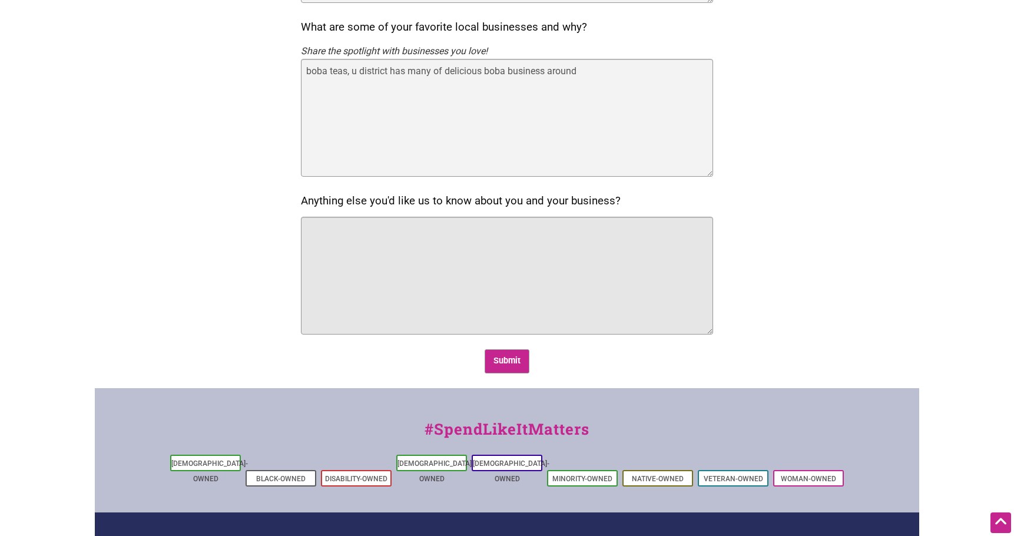
click at [527, 291] on textarea "Anything else you'd like us to know about you and your business?" at bounding box center [507, 276] width 412 height 118
type textarea "H"
click at [447, 226] on textarea "We are very happy to share our art & heart with our community, thank you for be…" at bounding box center [507, 276] width 412 height 118
click at [451, 231] on textarea "We are very happy to share our art & heart with our community, thank you for be…" at bounding box center [507, 276] width 412 height 118
click at [519, 259] on textarea "We are very happy to share our art our culture & heart with our community, than…" at bounding box center [507, 276] width 412 height 118
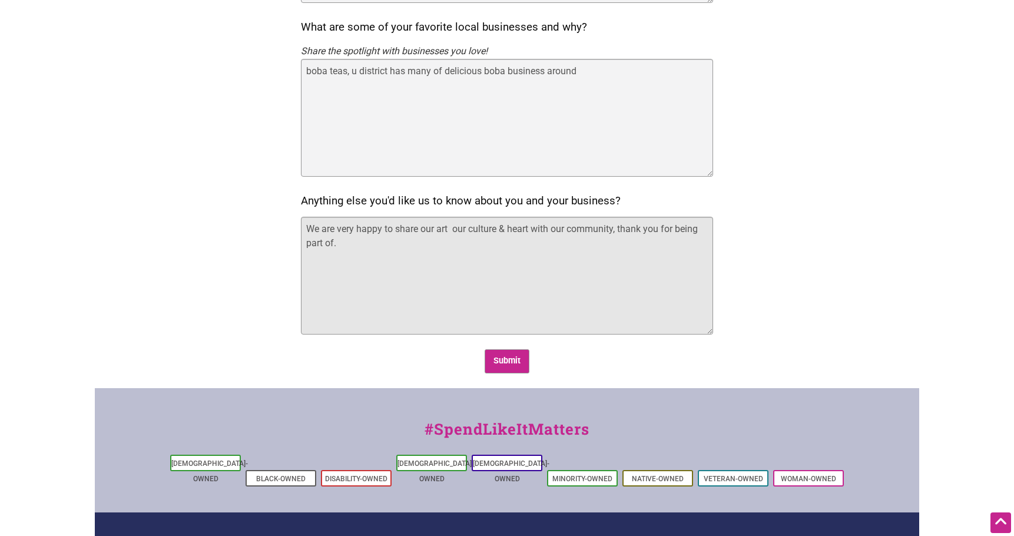
click at [449, 252] on textarea "We are very happy to share our art our culture & heart with our community, than…" at bounding box center [507, 276] width 412 height 118
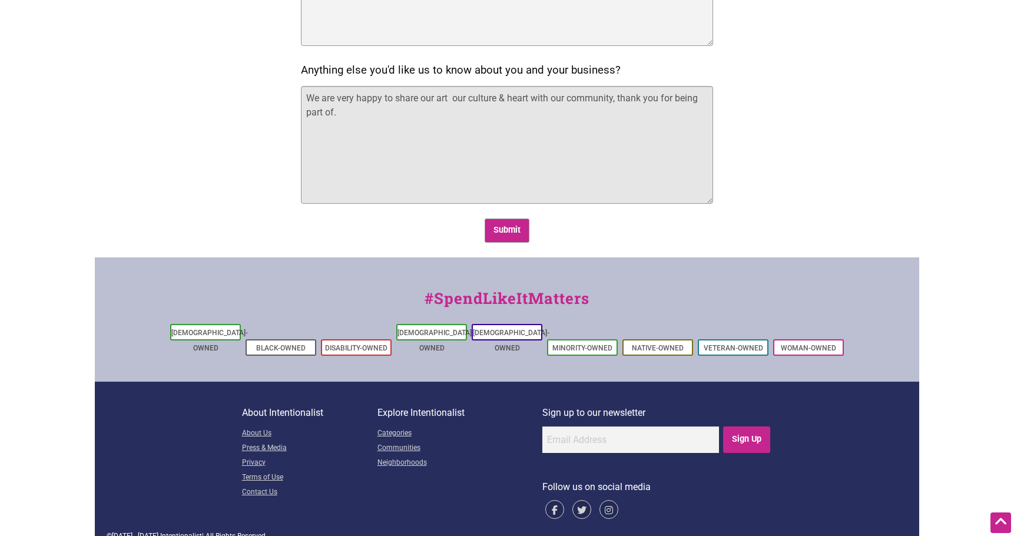
scroll to position [1243, 0]
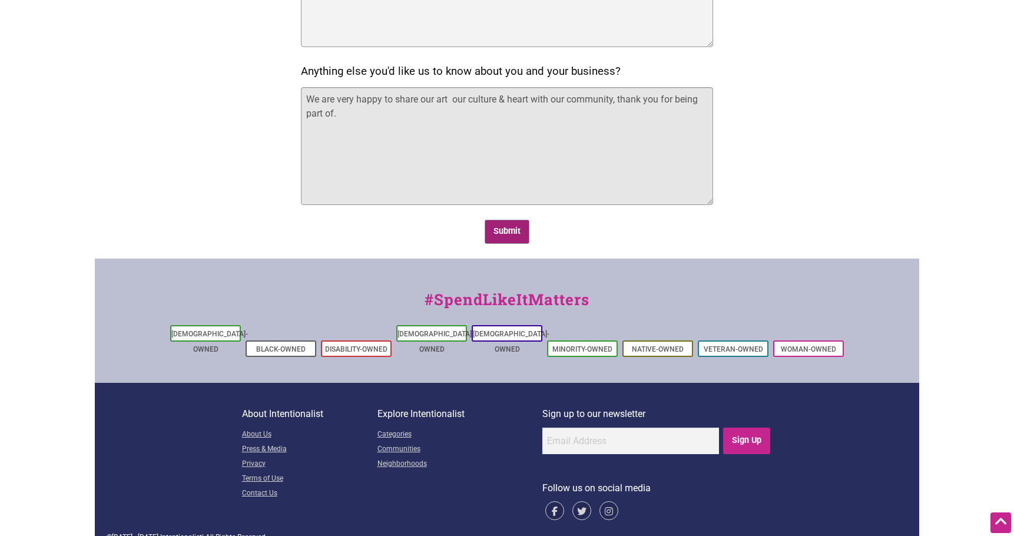
type textarea "We are very happy to share our art our culture & heart with our community, than…"
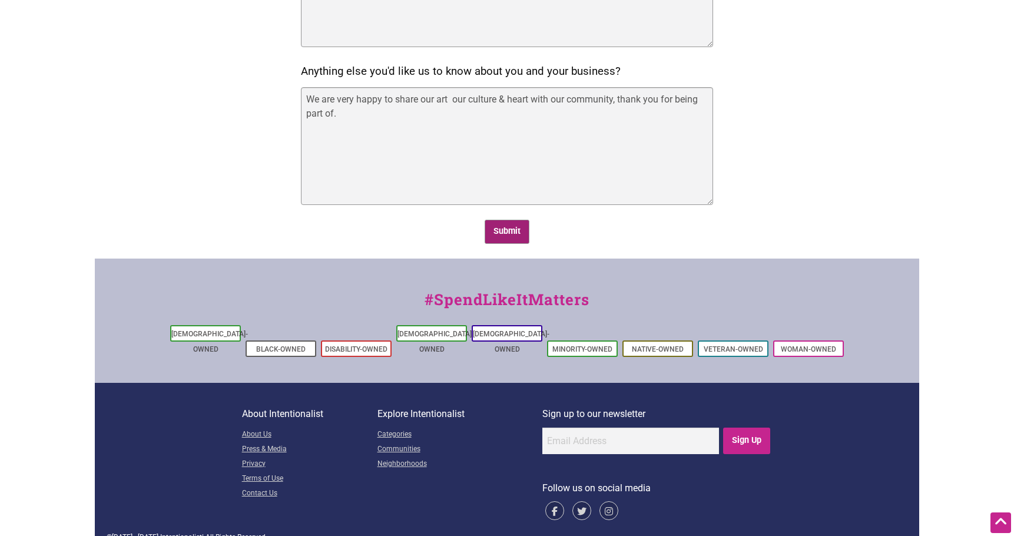
click at [515, 230] on input "Submit" at bounding box center [507, 232] width 45 height 24
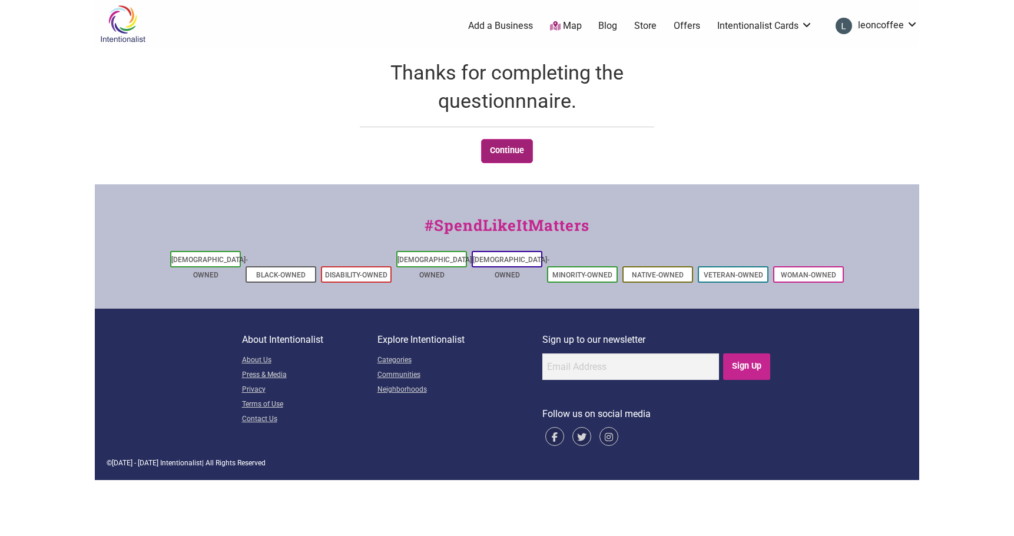
click at [502, 155] on link "Continue" at bounding box center [507, 151] width 52 height 24
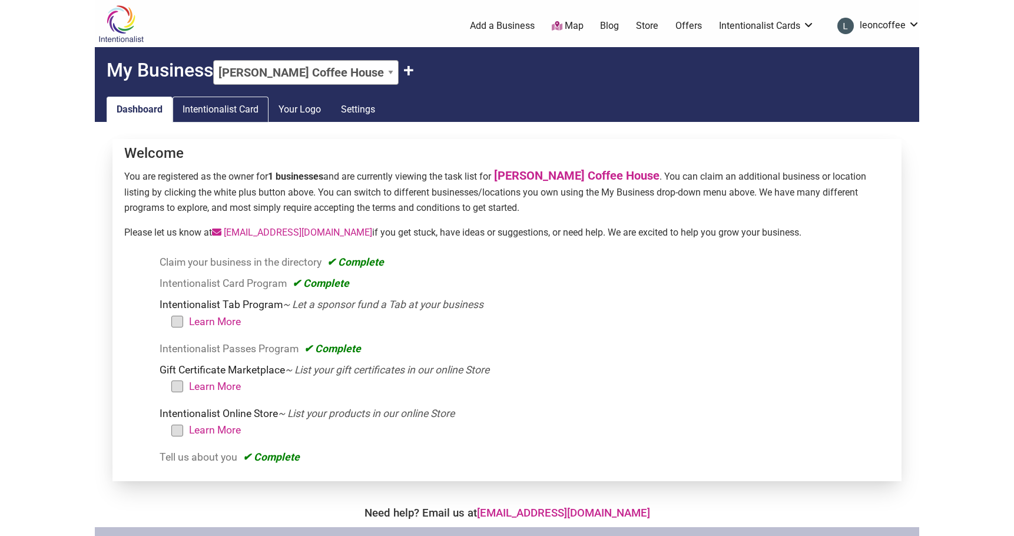
click at [237, 110] on link "Intentionalist Card" at bounding box center [221, 110] width 96 height 26
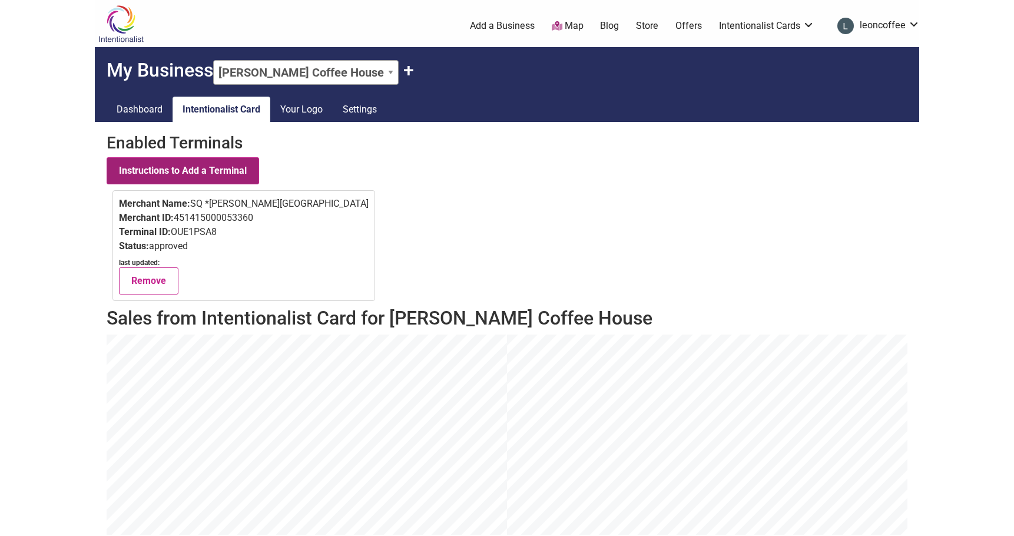
click at [255, 173] on button "Instructions to Add a Terminal" at bounding box center [183, 170] width 153 height 27
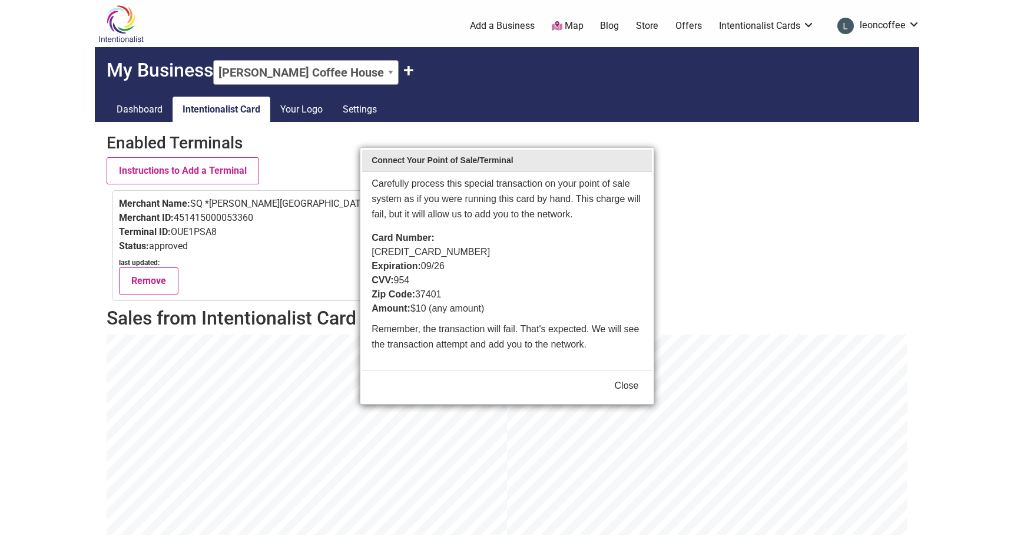
click at [628, 379] on button "Close" at bounding box center [627, 386] width 24 height 14
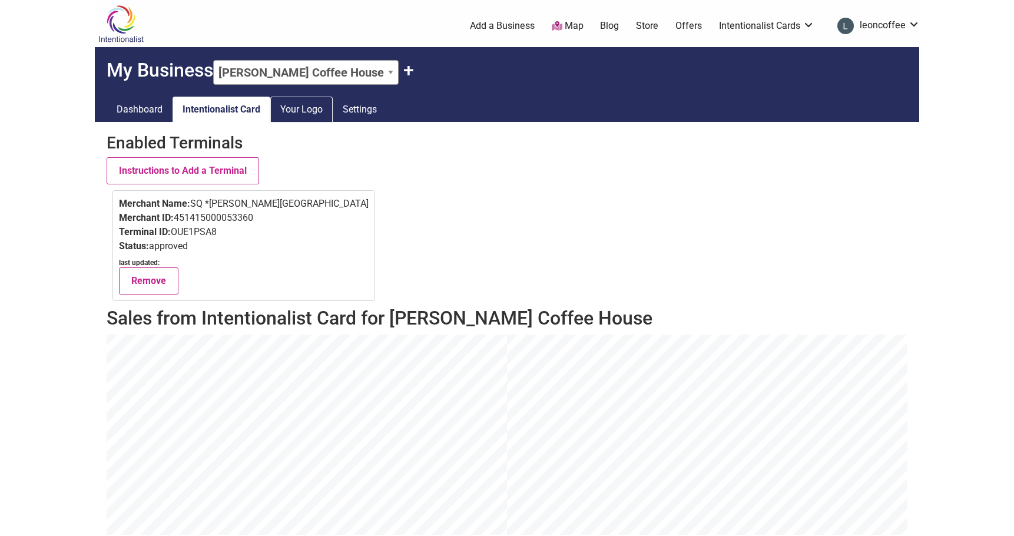
click at [321, 114] on link "Your Logo" at bounding box center [301, 110] width 62 height 26
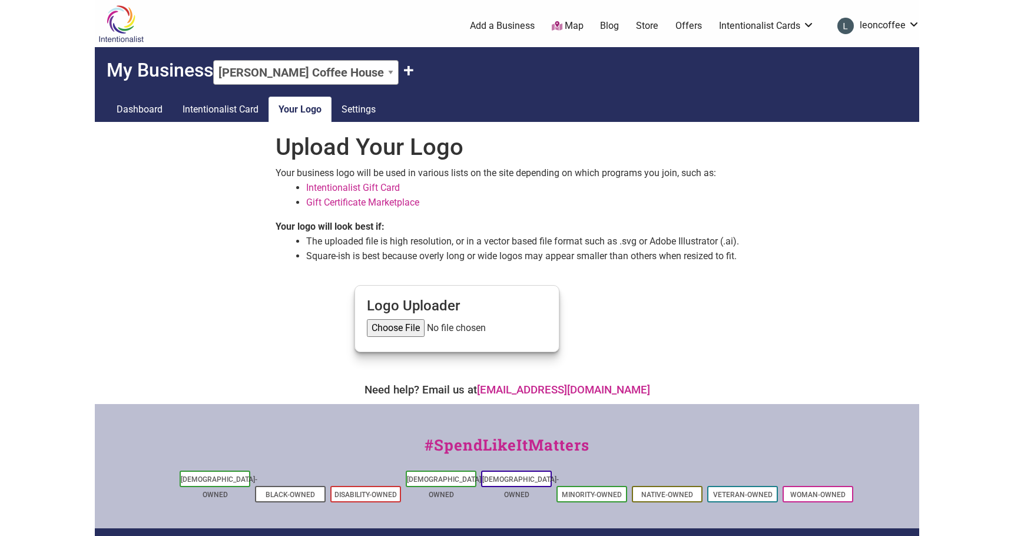
click at [401, 327] on input "file" at bounding box center [457, 328] width 180 height 18
type input "C:\fakepath\Menú Birria Moderno Naranja 2.PNG"
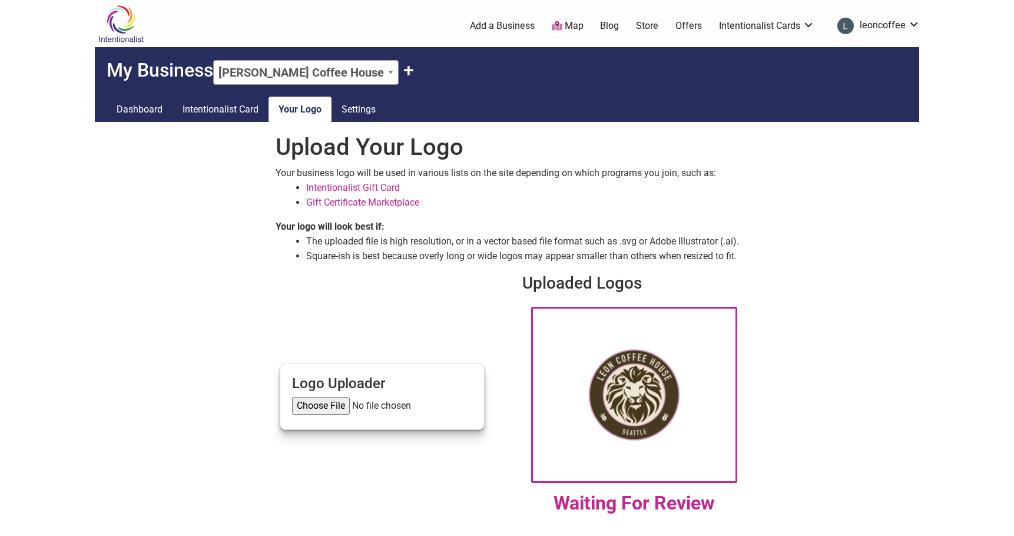
click at [632, 414] on img at bounding box center [634, 395] width 206 height 176
click at [631, 414] on img at bounding box center [634, 395] width 206 height 176
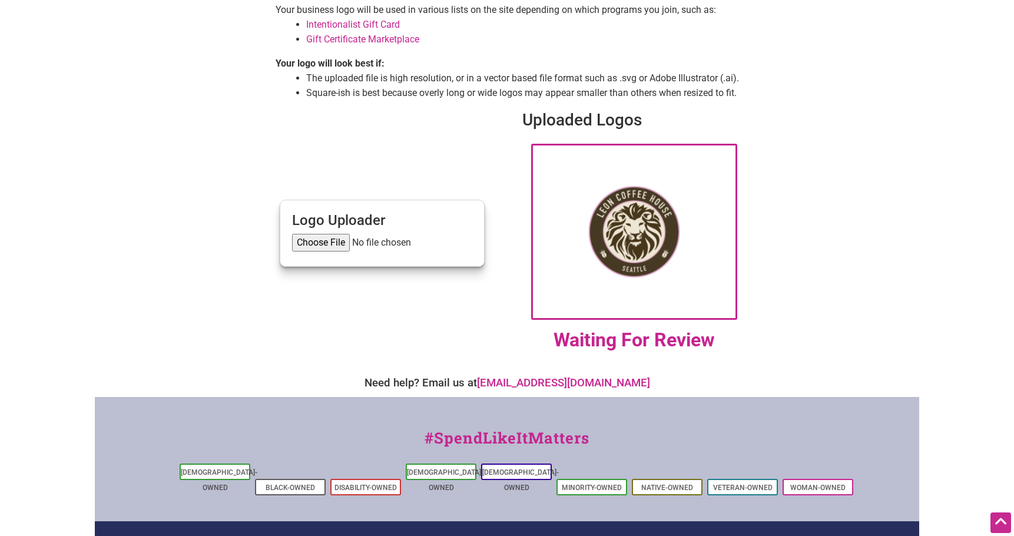
scroll to position [172, 0]
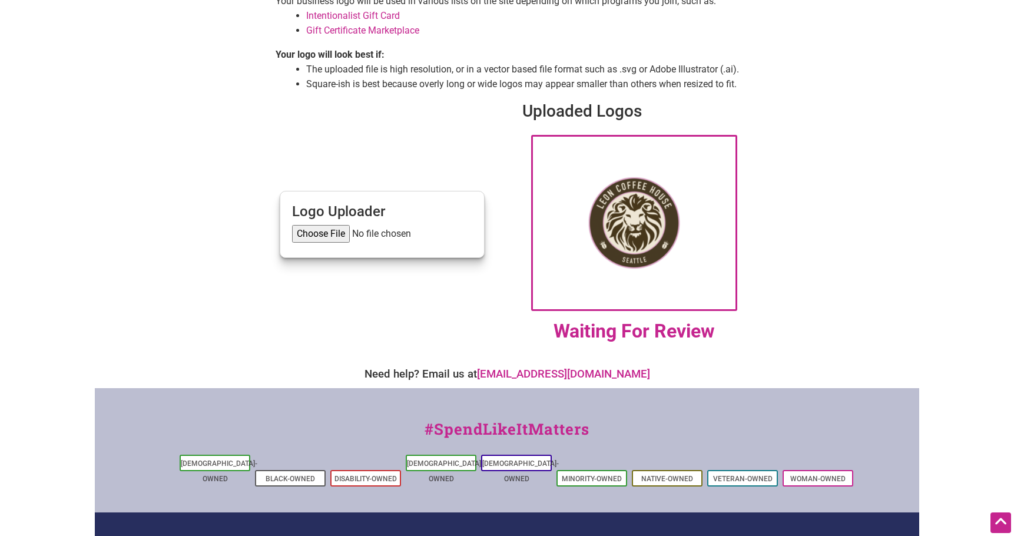
click at [615, 299] on img at bounding box center [634, 223] width 206 height 176
click at [631, 227] on img at bounding box center [634, 223] width 206 height 176
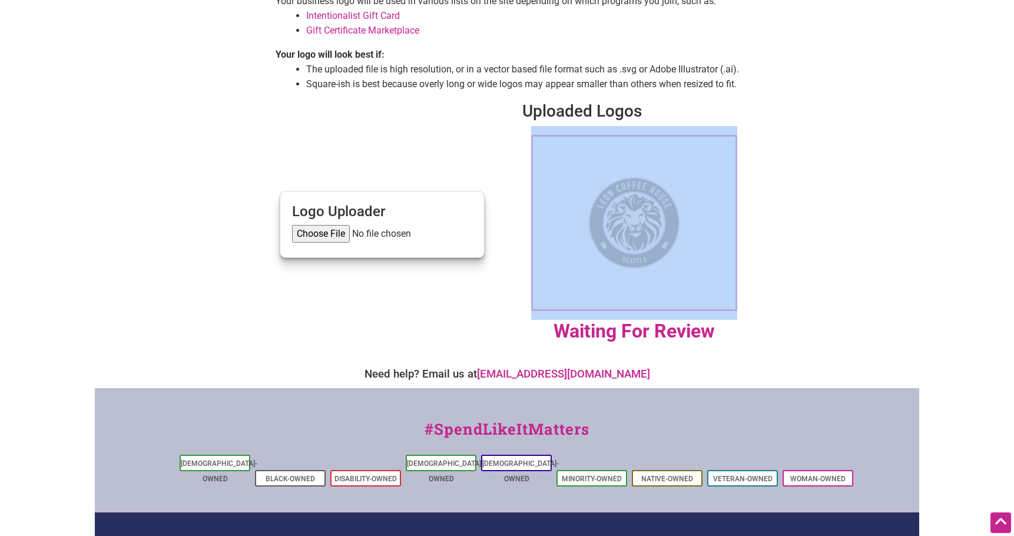
click at [631, 227] on img at bounding box center [634, 223] width 206 height 176
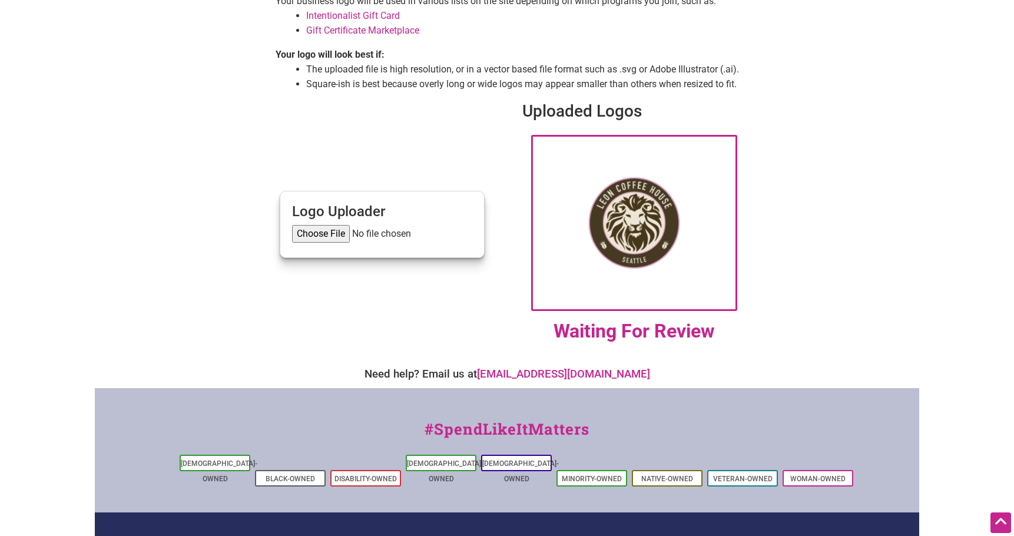
click at [790, 242] on div "Upload Your Logo Your business logo will be used in various lists on the site d…" at bounding box center [507, 154] width 824 height 410
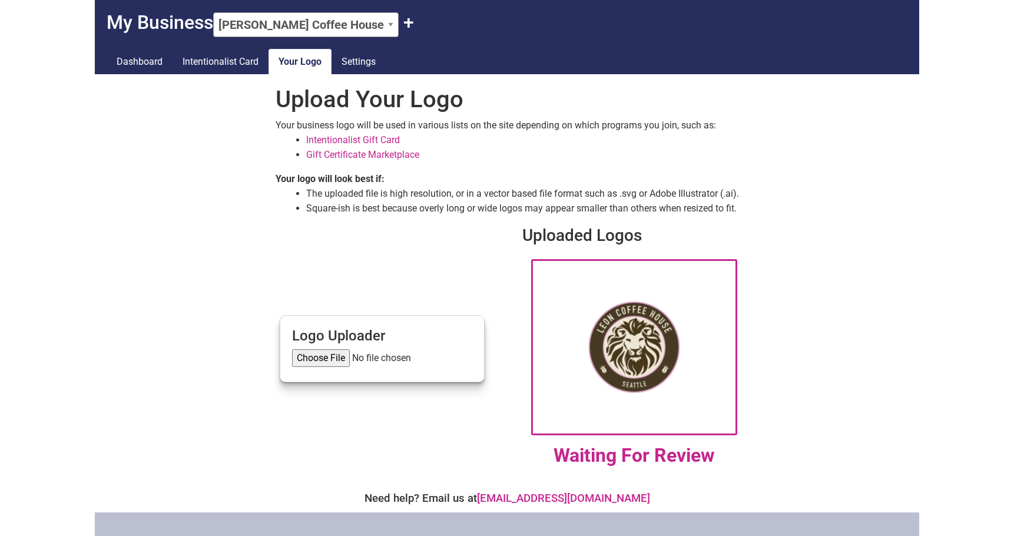
scroll to position [48, 0]
click at [371, 137] on link "Intentionalist Gift Card" at bounding box center [353, 139] width 94 height 11
click at [378, 63] on link "Settings" at bounding box center [359, 62] width 54 height 26
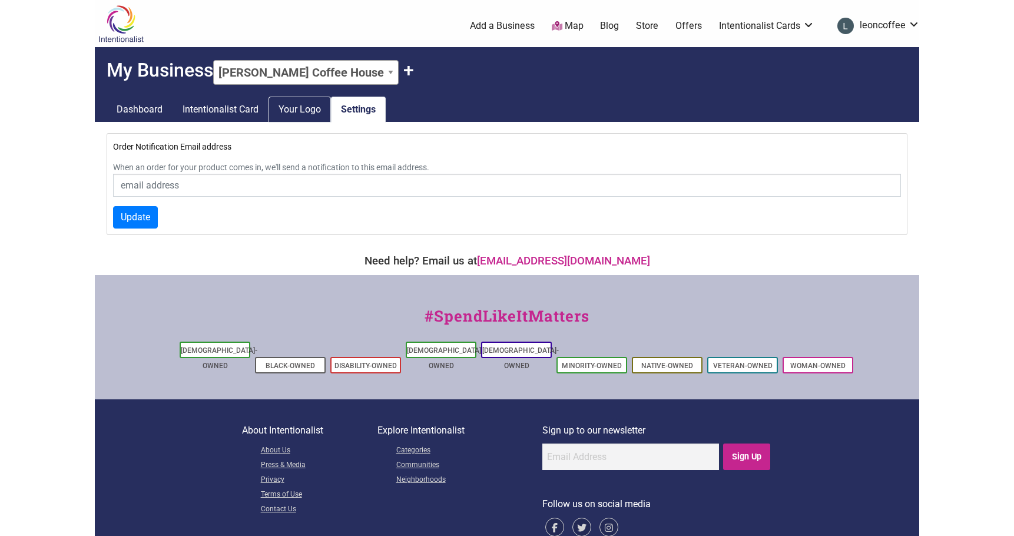
click at [295, 109] on link "Your Logo" at bounding box center [300, 110] width 62 height 26
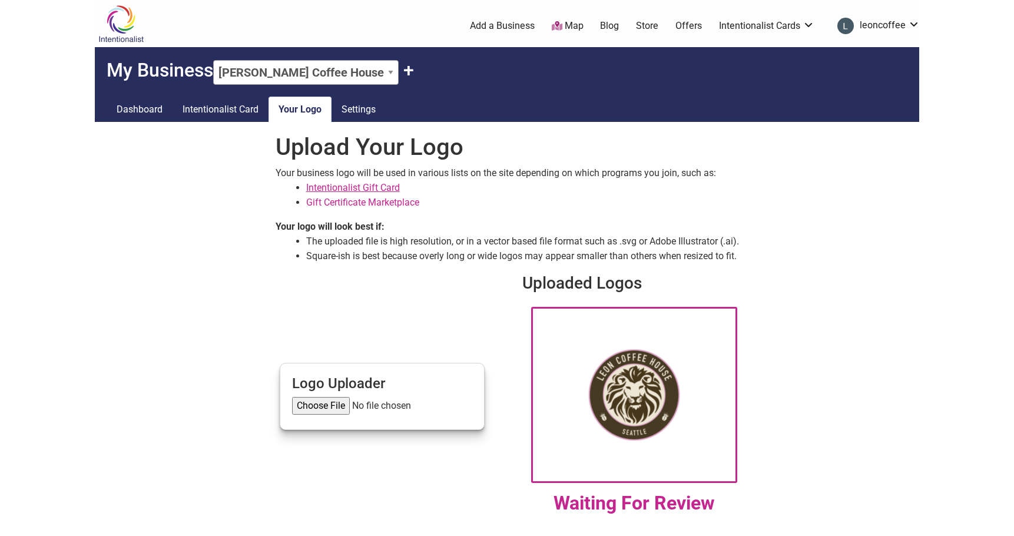
click at [367, 188] on link "Intentionalist Gift Card" at bounding box center [353, 187] width 94 height 11
